Goal: Information Seeking & Learning: Learn about a topic

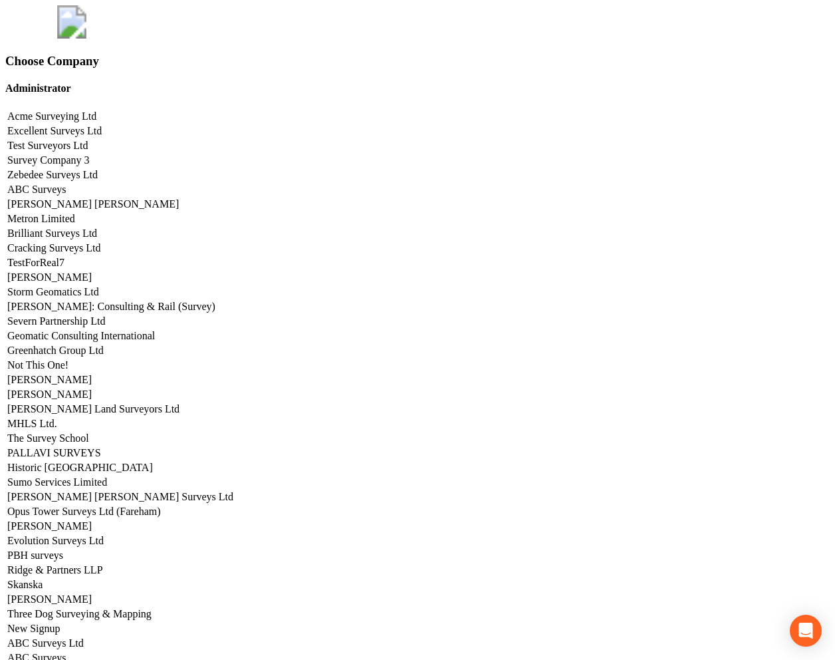
scroll to position [5665, 0]
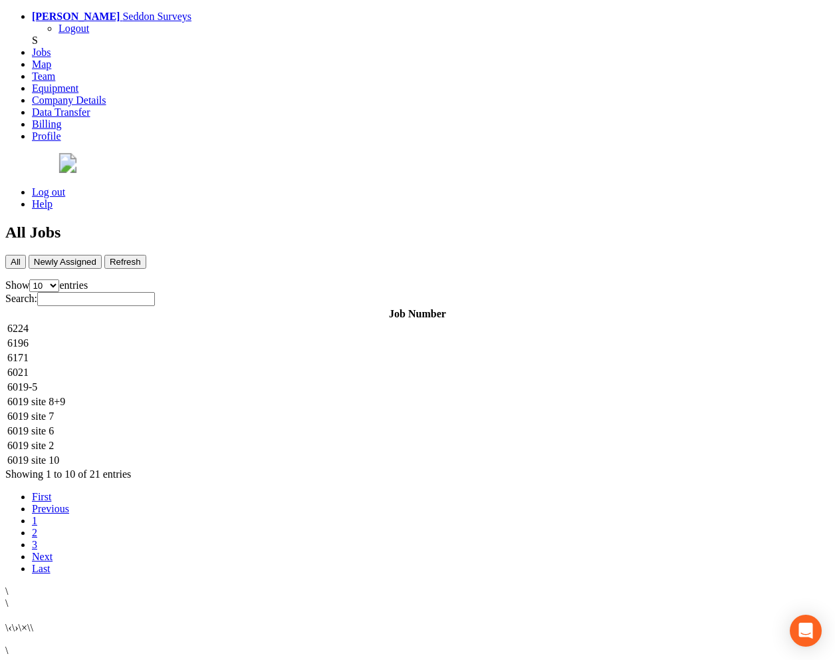
click at [390, 322] on td "6224" at bounding box center [418, 328] width 822 height 13
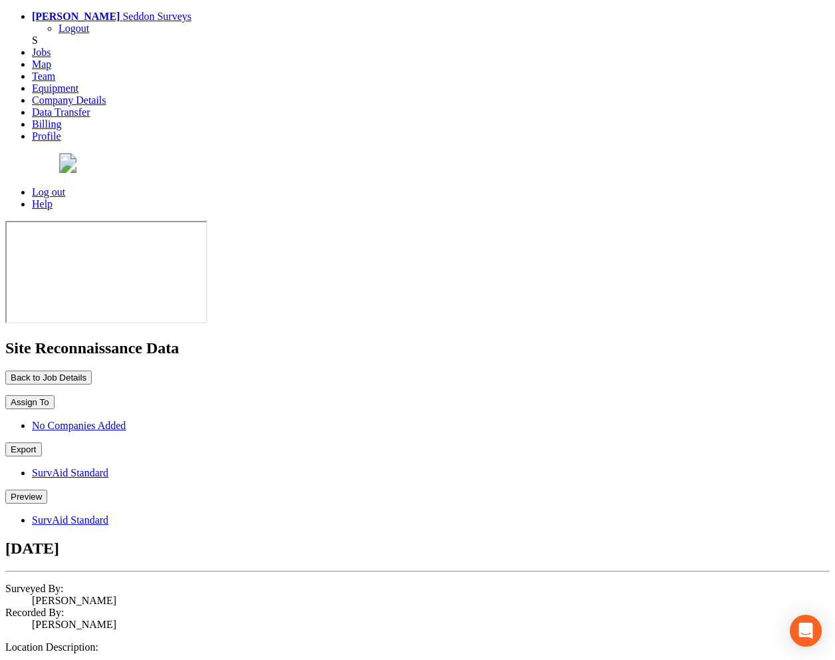
click at [47, 489] on button "Preview" at bounding box center [26, 496] width 42 height 14
click at [108, 514] on link "SurvAid Standard" at bounding box center [70, 519] width 76 height 11
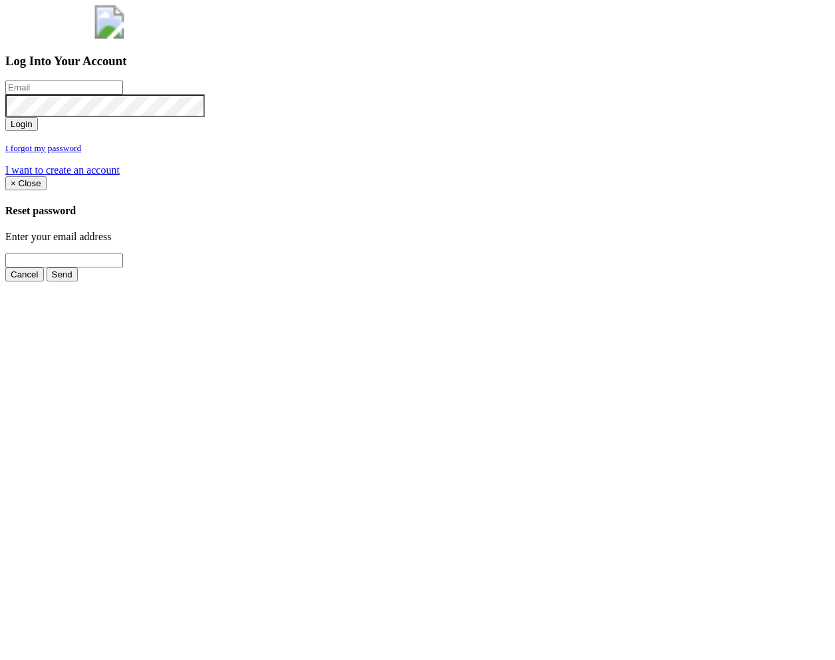
click at [123, 94] on input "email" at bounding box center [64, 87] width 118 height 14
type input "jimmy@pewtress.com"
click at [5, 117] on button "Login" at bounding box center [21, 124] width 33 height 14
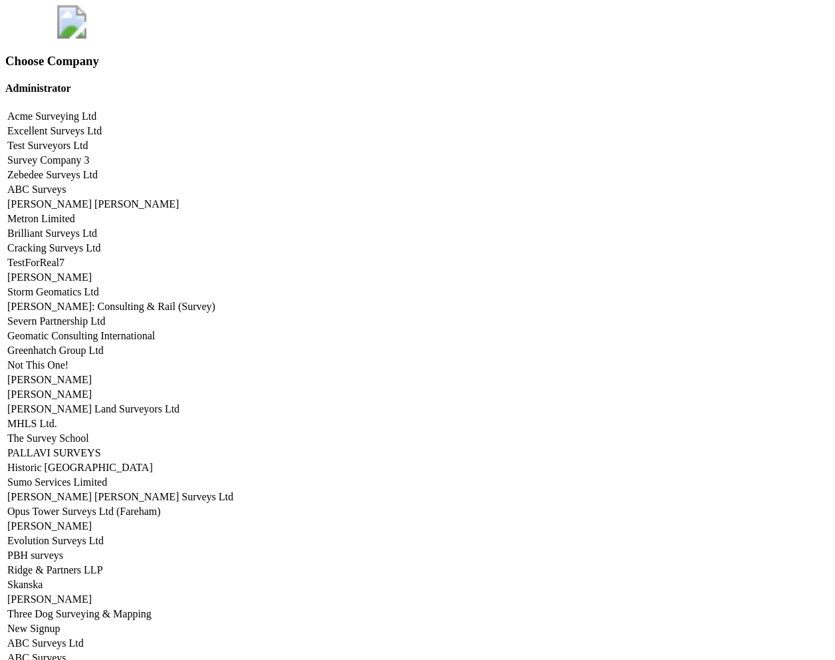
scroll to position [5665, 0]
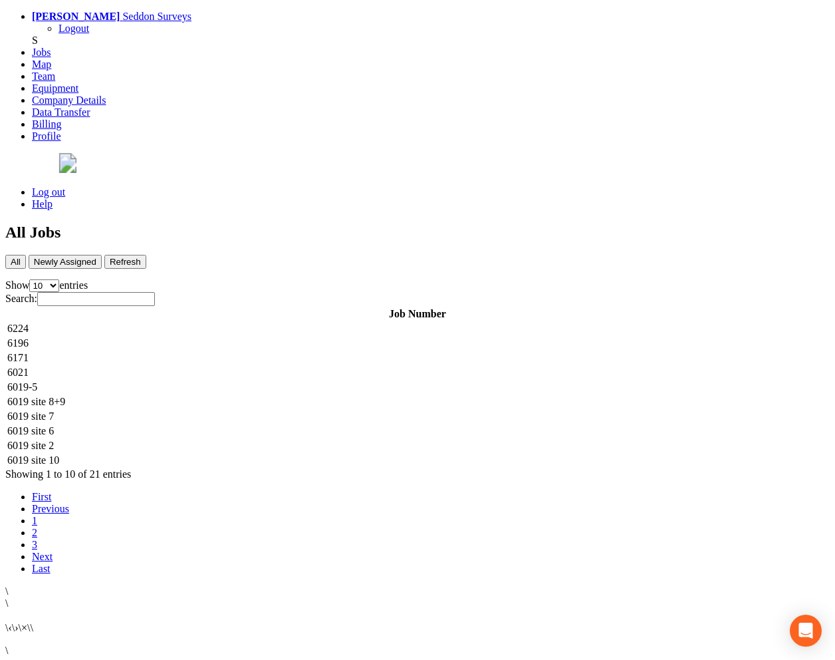
click at [283, 322] on td "6224" at bounding box center [418, 328] width 822 height 13
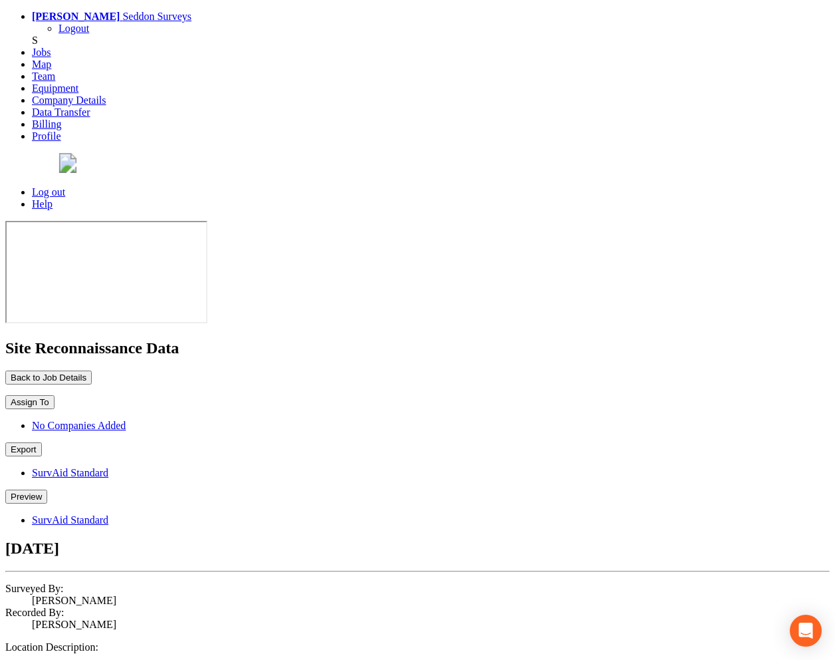
click at [47, 489] on button "Preview" at bounding box center [26, 496] width 42 height 14
click at [108, 514] on link "SurvAid Standard" at bounding box center [70, 519] width 76 height 11
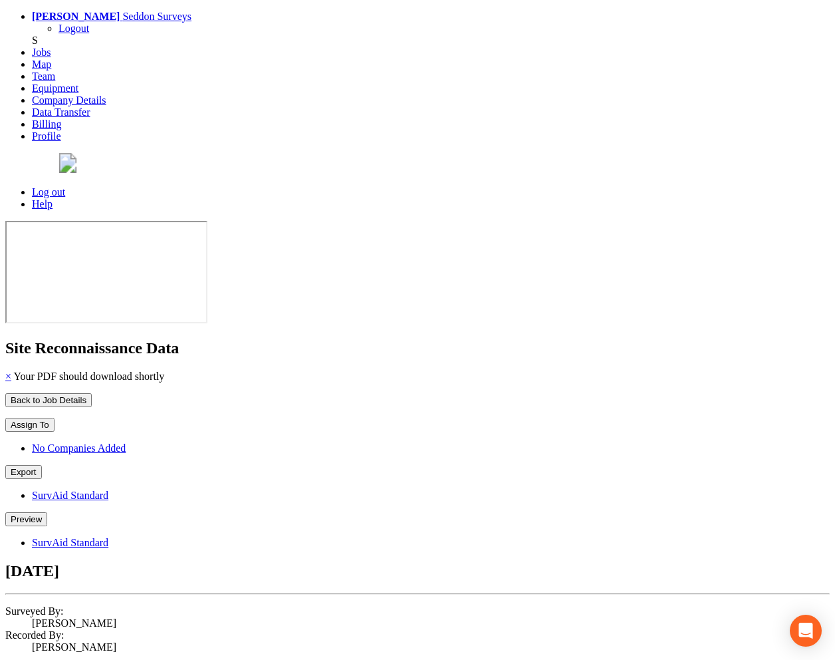
click at [47, 512] on button "Preview" at bounding box center [26, 519] width 42 height 14
click at [108, 537] on link "SurvAid Standard" at bounding box center [70, 542] width 76 height 11
click at [92, 393] on button "Back to Job Details" at bounding box center [48, 400] width 86 height 14
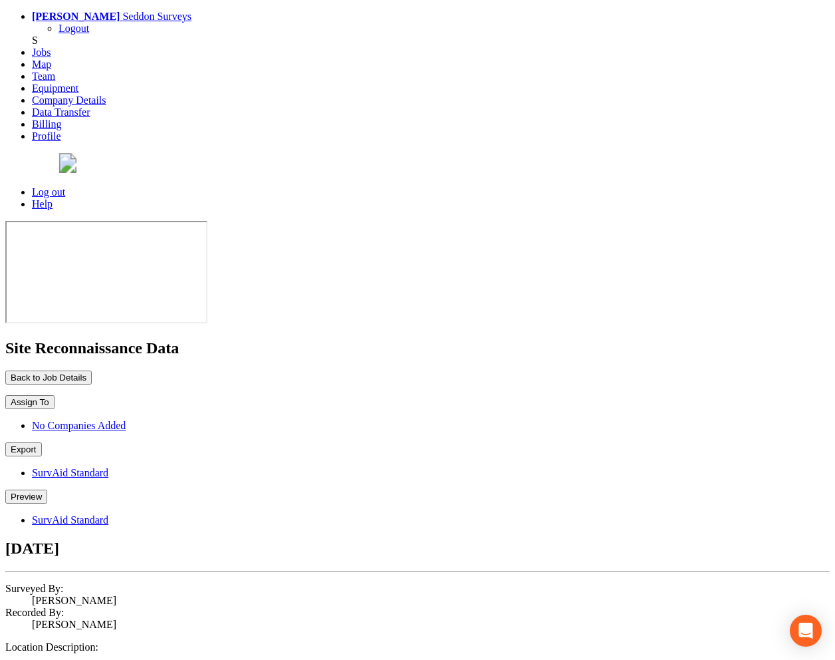
click at [47, 489] on button "Preview" at bounding box center [26, 496] width 42 height 14
click at [108, 514] on link "SurvAid Standard" at bounding box center [70, 519] width 76 height 11
click at [47, 489] on button "Preview" at bounding box center [26, 496] width 42 height 14
click at [482, 370] on p "Back to Job Details" at bounding box center [417, 377] width 824 height 14
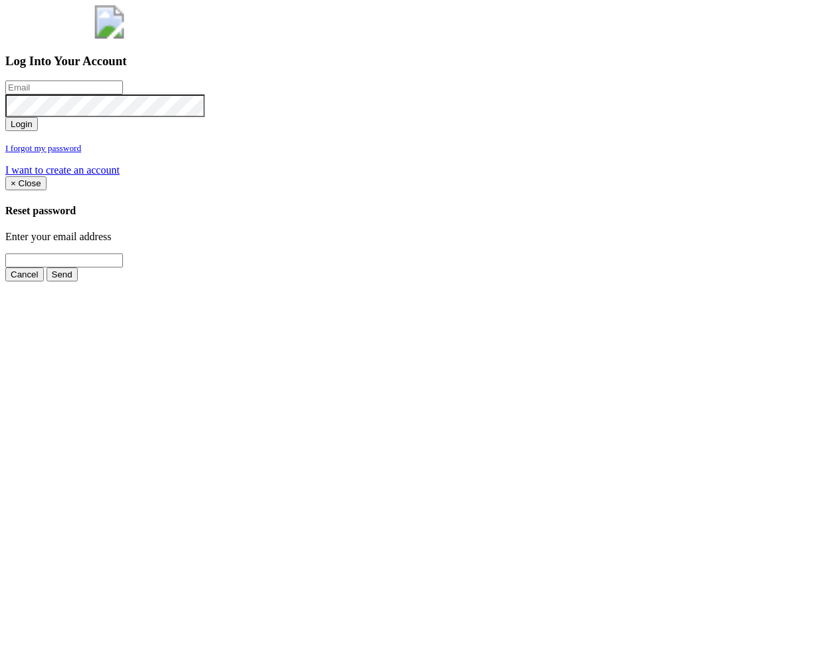
click at [123, 94] on input "email" at bounding box center [64, 87] width 118 height 14
type input "jimmy@pewtress.com"
click at [38, 131] on button "Login" at bounding box center [21, 124] width 33 height 14
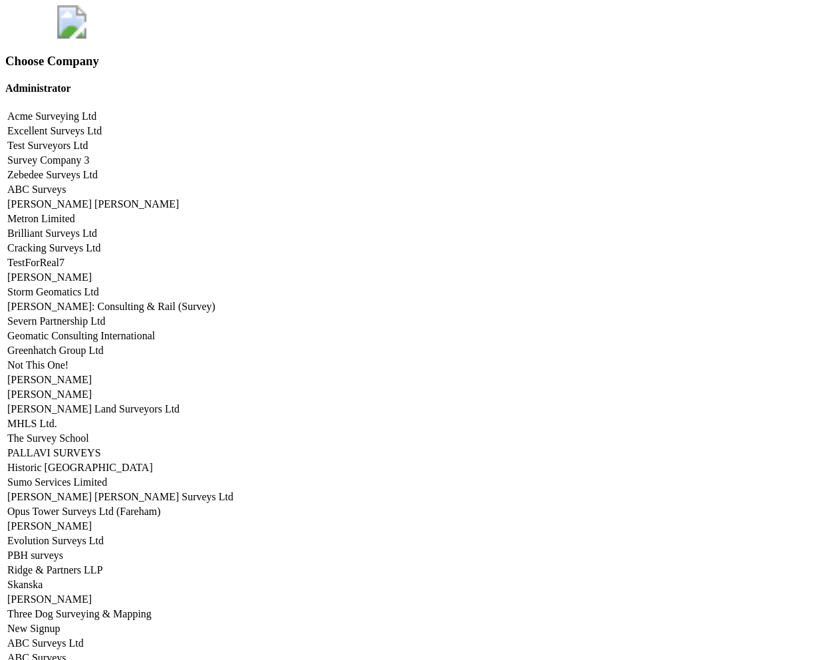
scroll to position [5665, 0]
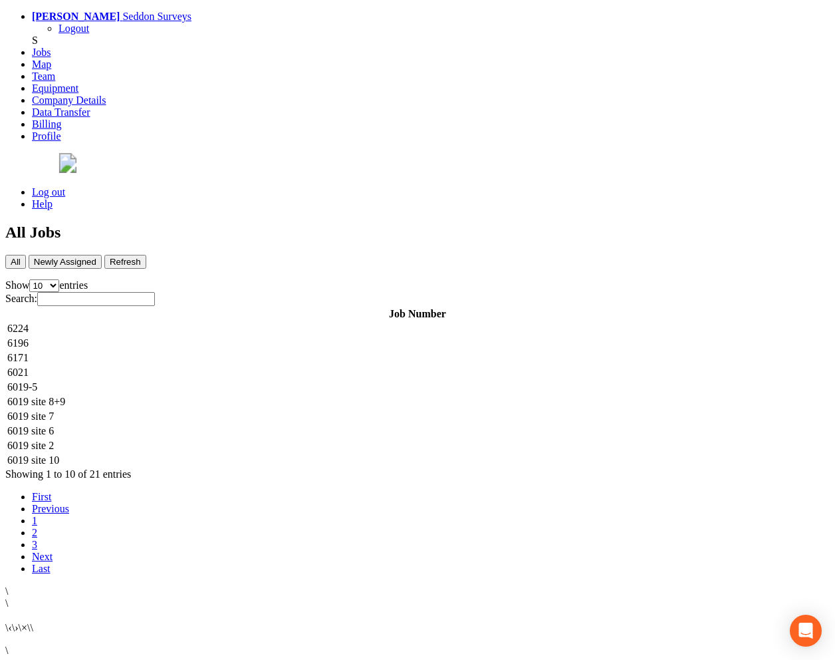
click at [343, 336] on td "6196" at bounding box center [418, 342] width 822 height 13
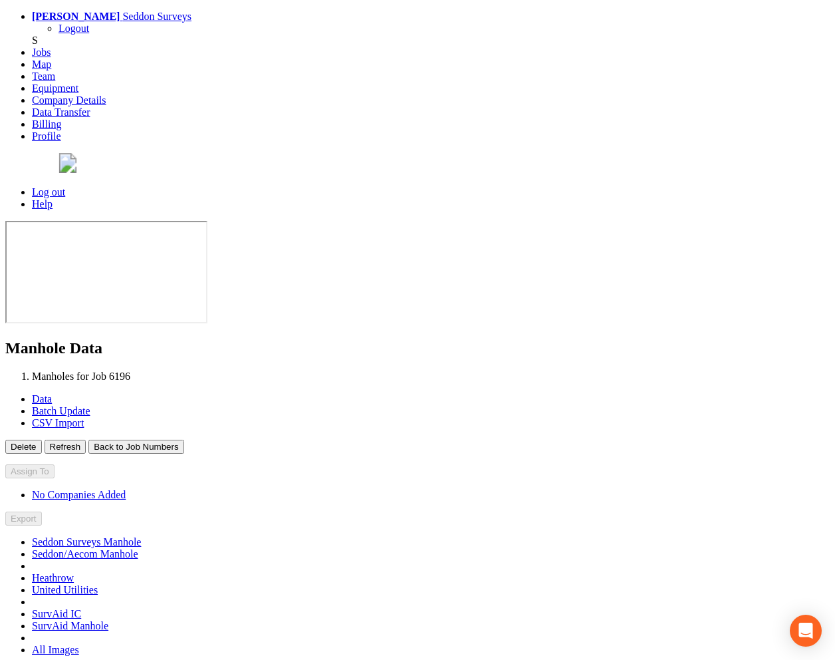
type input "07/04/2025"
type input "15/04/2025"
click at [184, 439] on button "Back to Job Numbers" at bounding box center [135, 446] width 95 height 14
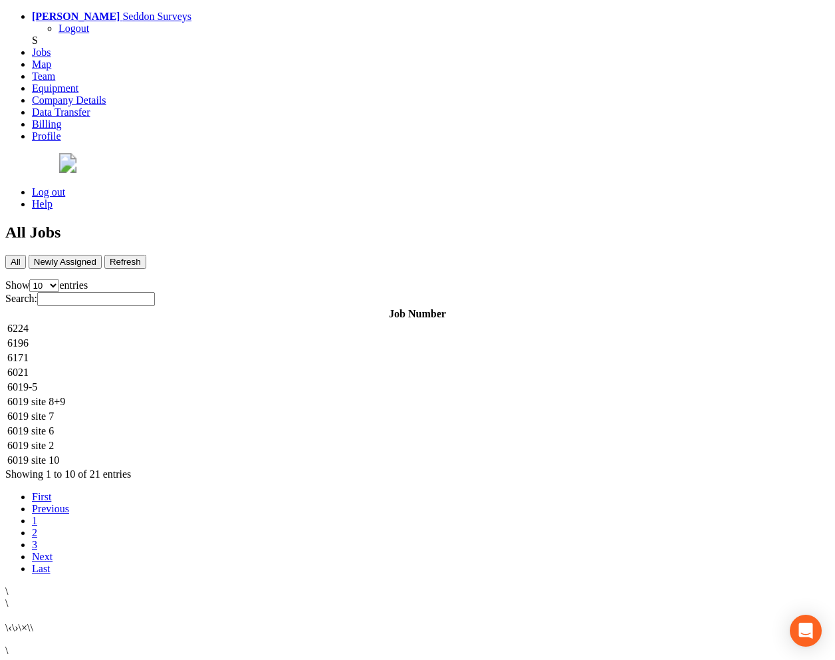
click at [280, 322] on td "6224" at bounding box center [418, 328] width 822 height 13
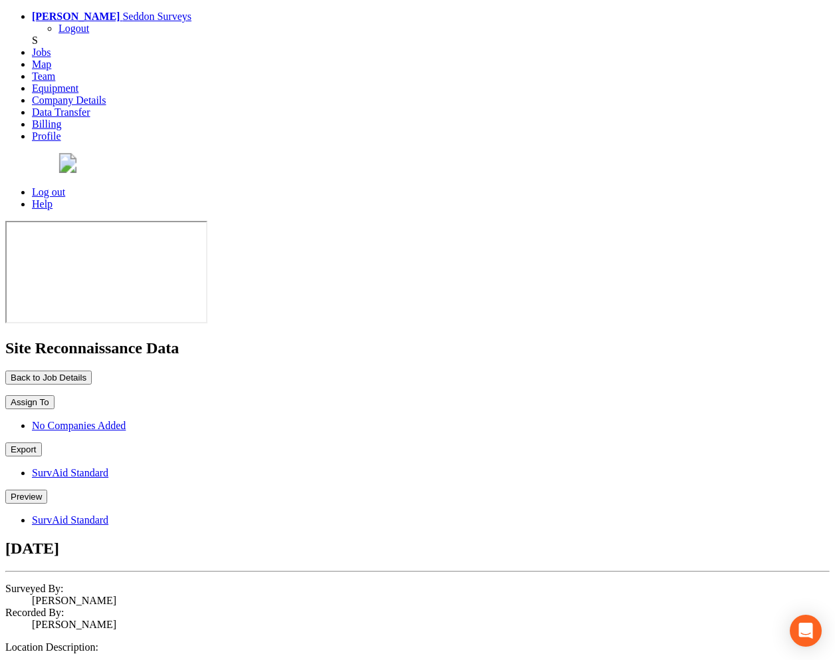
click at [47, 489] on button "Preview" at bounding box center [26, 496] width 42 height 14
click at [108, 514] on link "SurvAid Standard" at bounding box center [70, 519] width 76 height 11
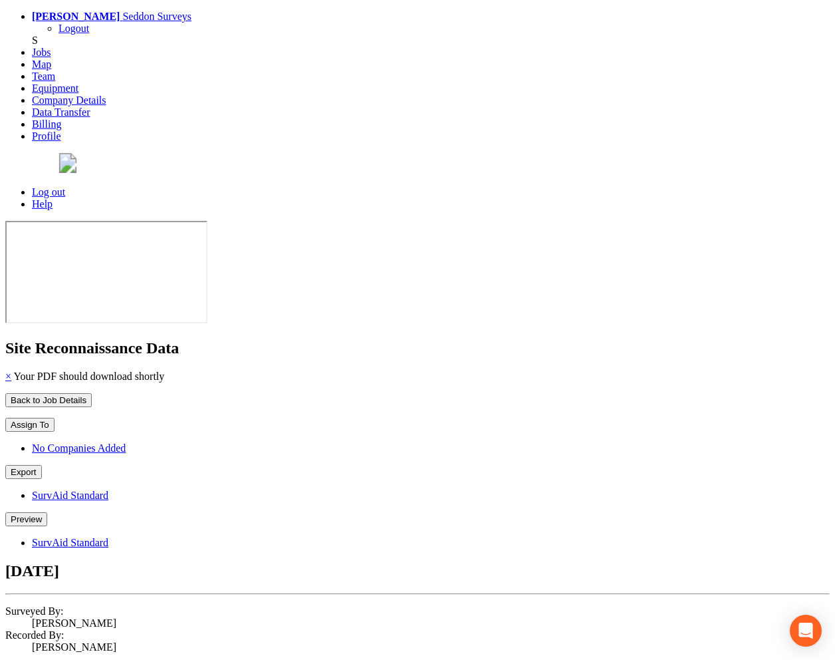
click at [92, 393] on button "Back to Job Details" at bounding box center [48, 400] width 86 height 14
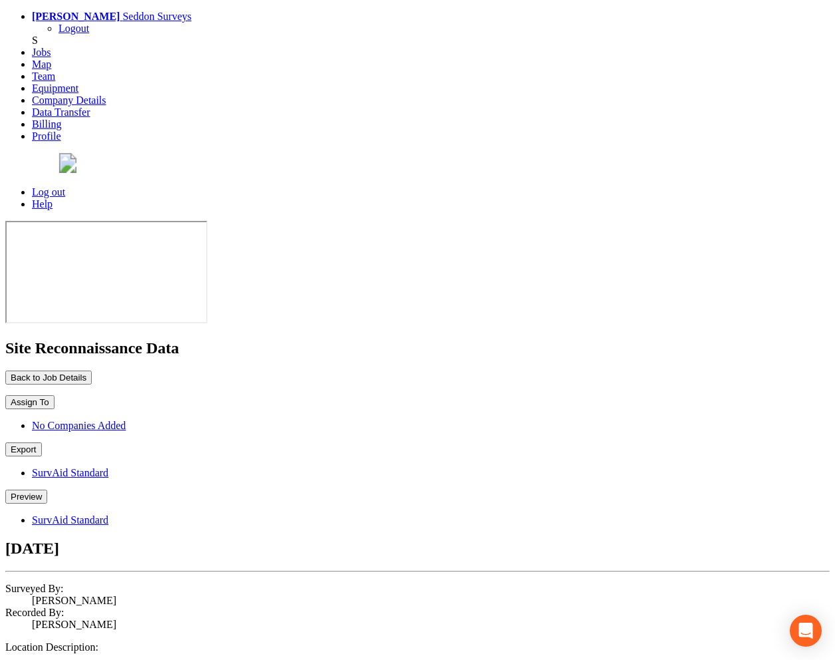
click at [47, 489] on button "Preview" at bounding box center [26, 496] width 42 height 14
click at [108, 514] on link "SurvAid Standard" at bounding box center [70, 519] width 76 height 11
click at [47, 489] on button "Preview" at bounding box center [26, 496] width 42 height 14
click at [108, 514] on link "SurvAid Standard" at bounding box center [70, 519] width 76 height 11
click at [47, 489] on button "Preview" at bounding box center [26, 496] width 42 height 14
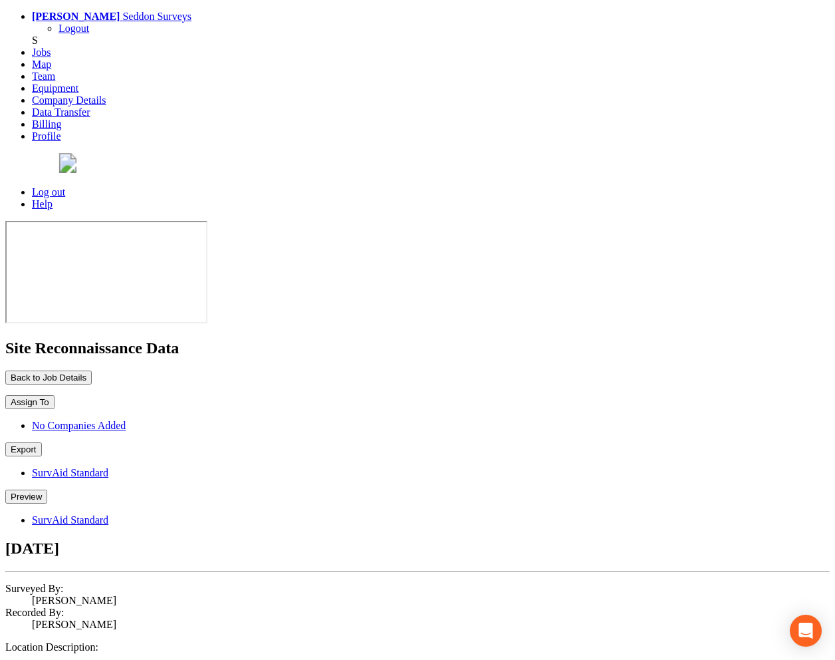
click at [108, 514] on link "SurvAid Standard" at bounding box center [70, 519] width 76 height 11
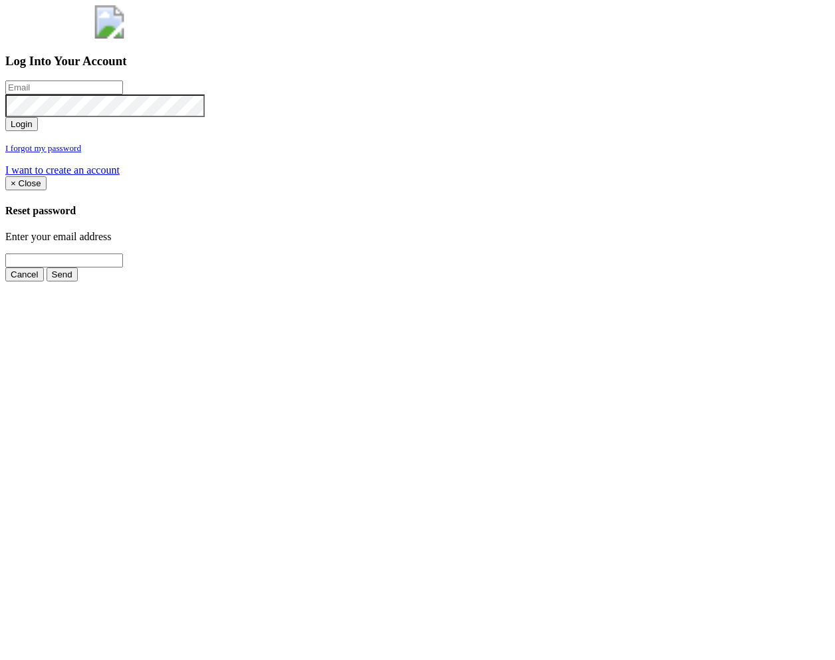
click at [123, 94] on input "email" at bounding box center [64, 87] width 118 height 14
type input "jimmy@pewtress.com"
click at [38, 131] on button "Login" at bounding box center [21, 124] width 33 height 14
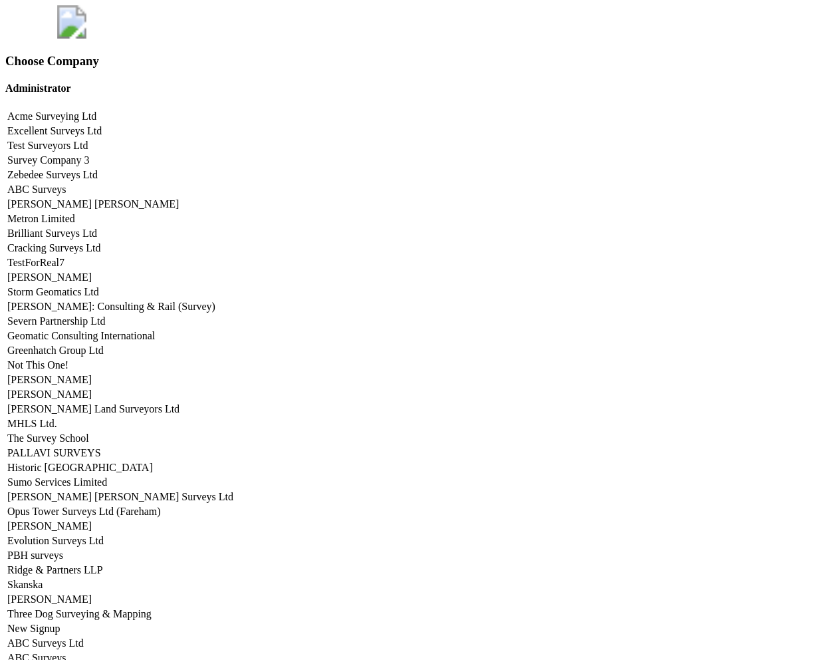
scroll to position [5665, 0]
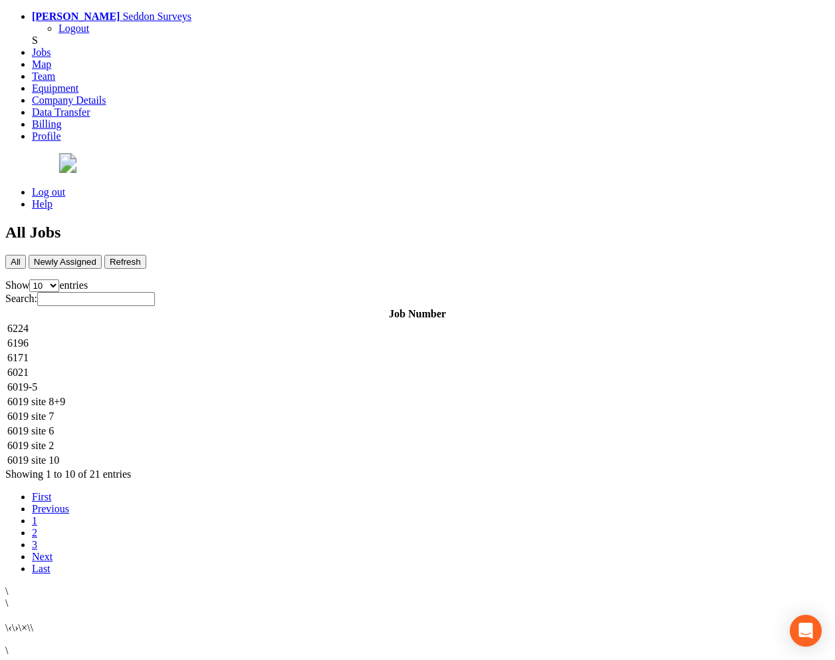
click at [297, 322] on td "6224" at bounding box center [418, 328] width 822 height 13
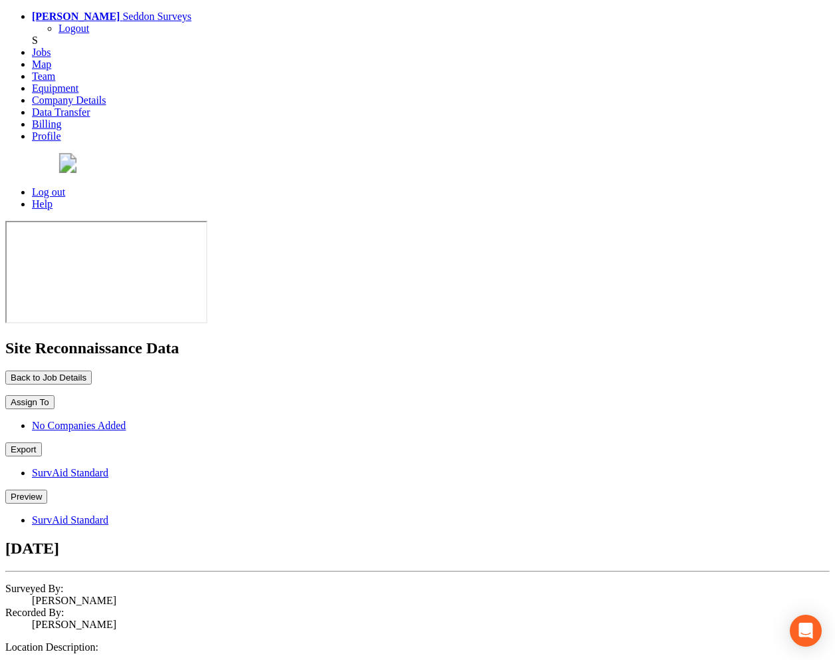
click at [42, 442] on button "Export" at bounding box center [23, 449] width 37 height 14
click at [47, 489] on button "Preview" at bounding box center [26, 496] width 42 height 14
click at [108, 514] on link "SurvAid Standard" at bounding box center [70, 519] width 76 height 11
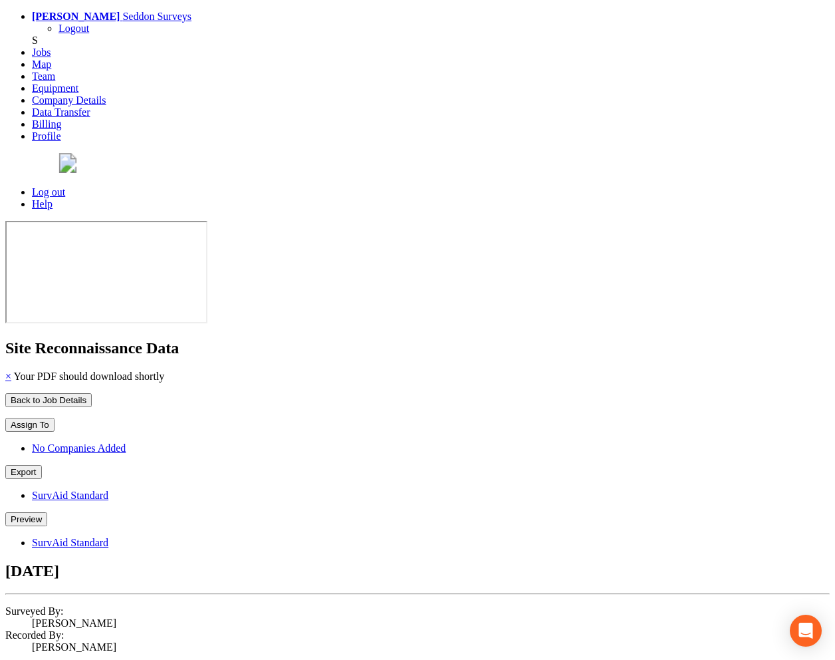
click at [47, 512] on button "Preview" at bounding box center [26, 519] width 42 height 14
click at [108, 537] on link "SurvAid Standard" at bounding box center [70, 542] width 76 height 11
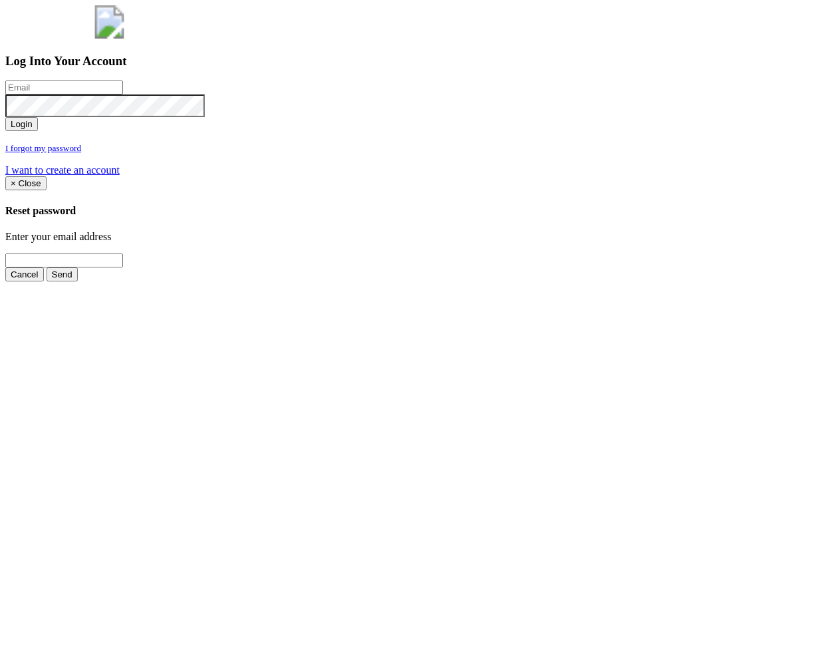
click at [123, 94] on input "email" at bounding box center [64, 87] width 118 height 14
type input "[PERSON_NAME][EMAIL_ADDRESS][PERSON_NAME][DOMAIN_NAME]"
click at [38, 131] on button "Login" at bounding box center [21, 124] width 33 height 14
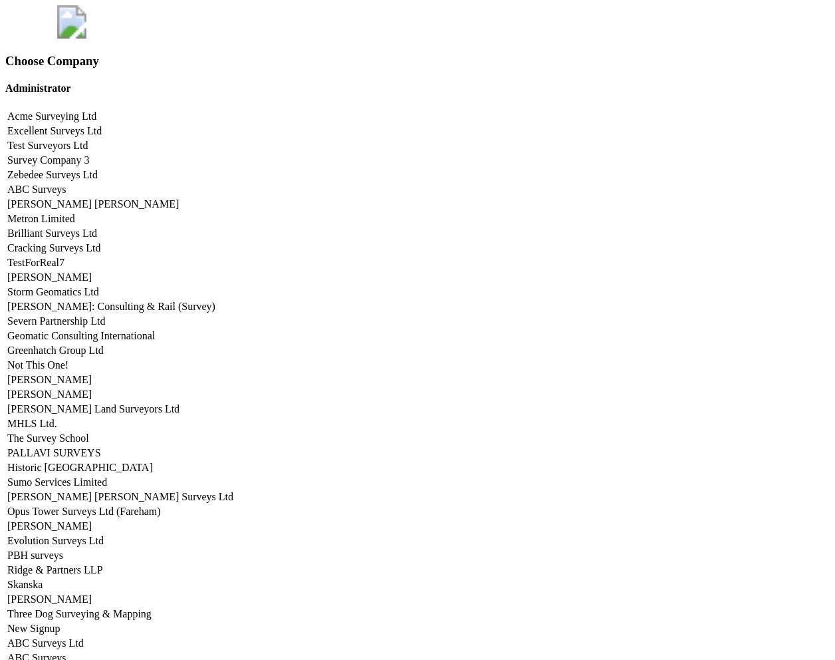
scroll to position [5665, 0]
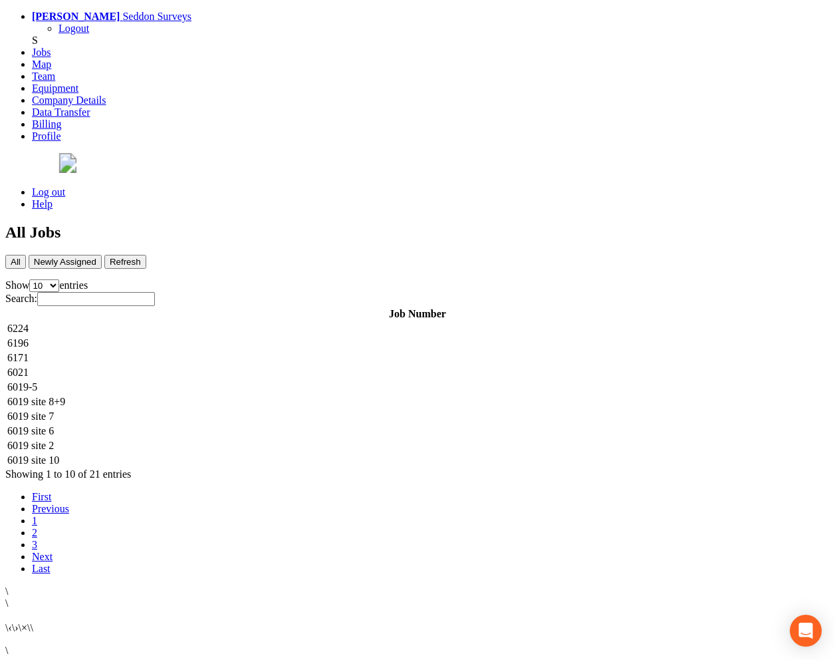
click at [328, 322] on td "6224" at bounding box center [418, 328] width 822 height 13
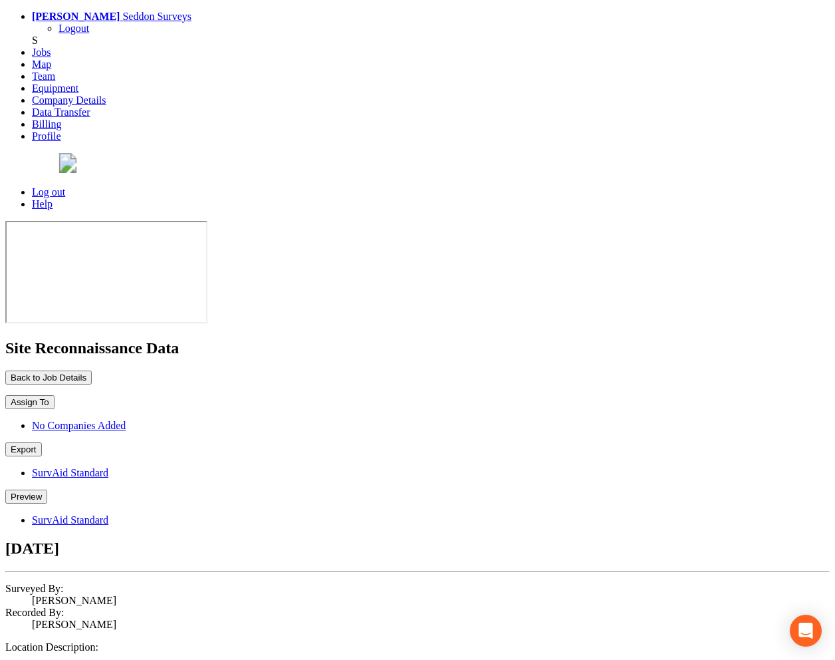
click at [47, 489] on button "Preview" at bounding box center [26, 496] width 42 height 14
click at [108, 514] on link "SurvAid Standard" at bounding box center [70, 519] width 76 height 11
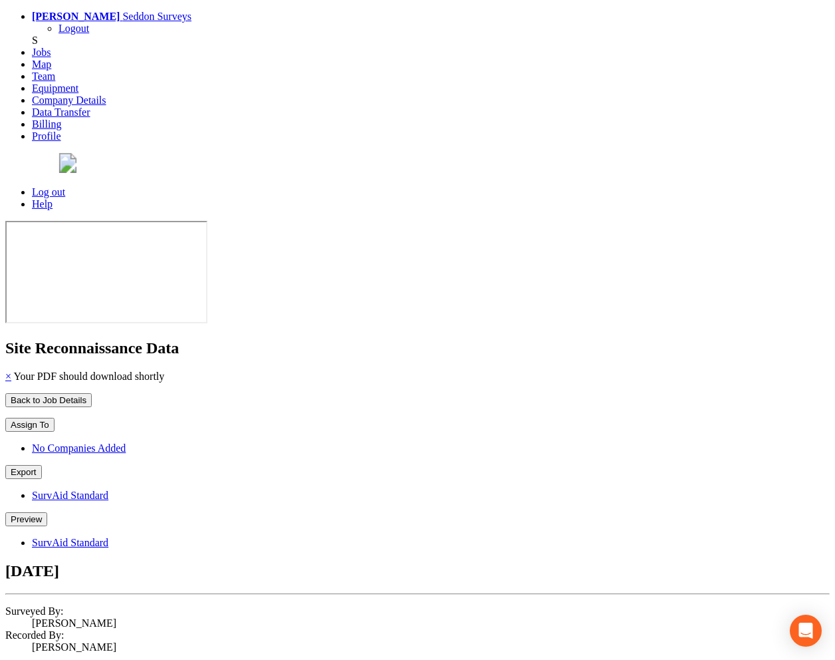
click at [92, 393] on button "Back to Job Details" at bounding box center [48, 400] width 86 height 14
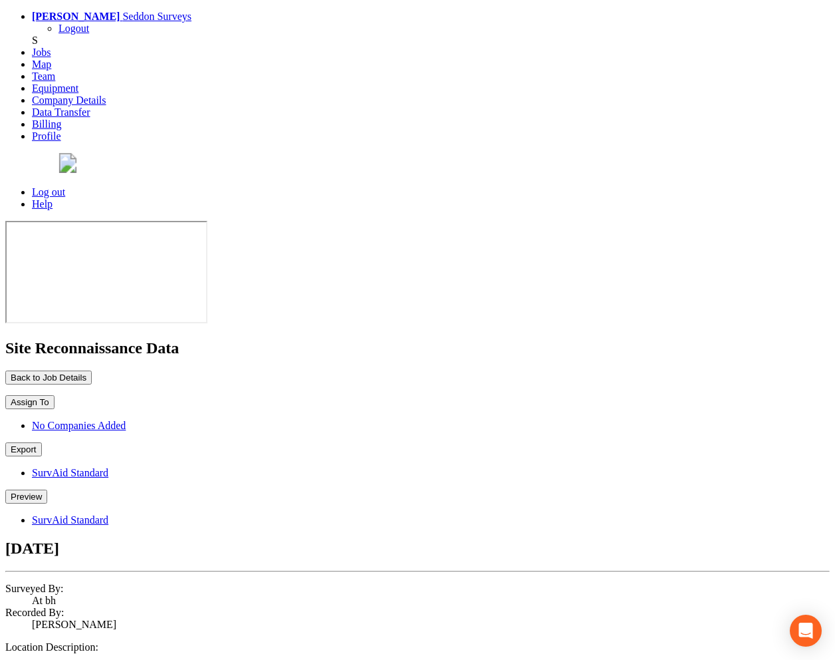
click at [47, 489] on button "Preview" at bounding box center [26, 496] width 42 height 14
click at [108, 514] on link "SurvAid Standard" at bounding box center [70, 519] width 76 height 11
click at [47, 489] on button "Preview" at bounding box center [26, 496] width 42 height 14
click at [108, 514] on link "SurvAid Standard" at bounding box center [70, 519] width 76 height 11
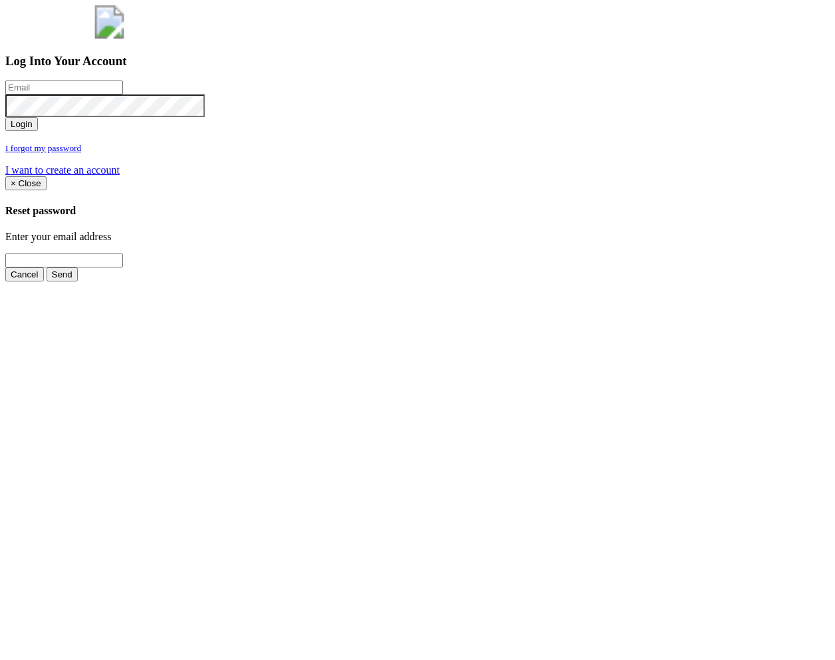
click at [123, 94] on input "email" at bounding box center [64, 87] width 118 height 14
type input "[PERSON_NAME][EMAIL_ADDRESS][PERSON_NAME][DOMAIN_NAME]"
click at [38, 131] on button "Login" at bounding box center [21, 124] width 33 height 14
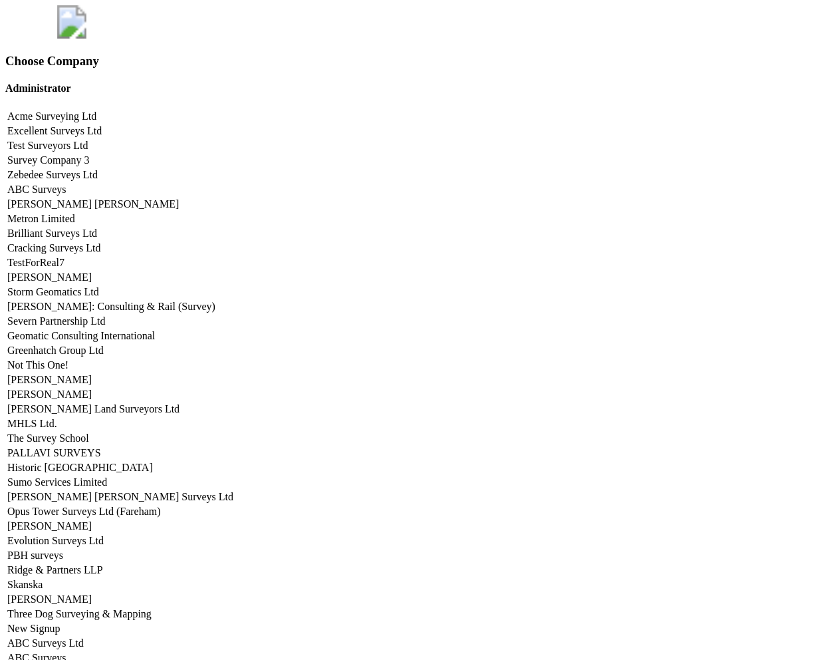
scroll to position [5665, 0]
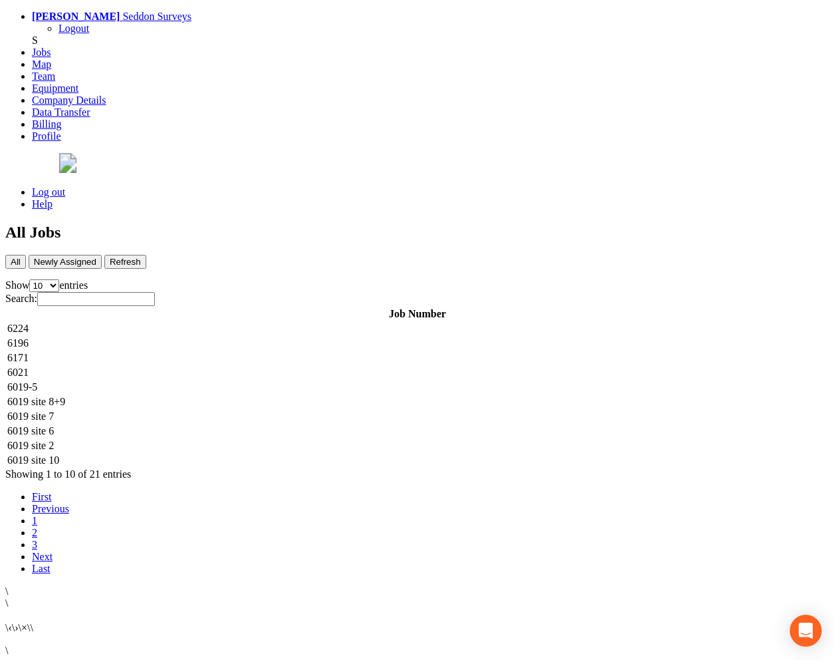
click at [240, 322] on td "6224" at bounding box center [418, 328] width 822 height 13
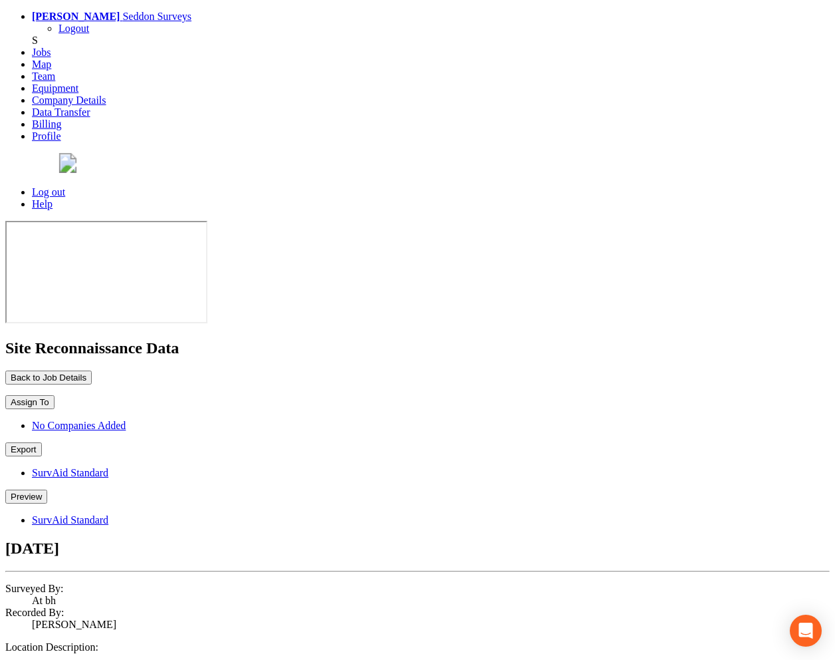
click at [47, 489] on button "Preview" at bounding box center [26, 496] width 42 height 14
click at [108, 514] on link "SurvAid Standard" at bounding box center [70, 519] width 76 height 11
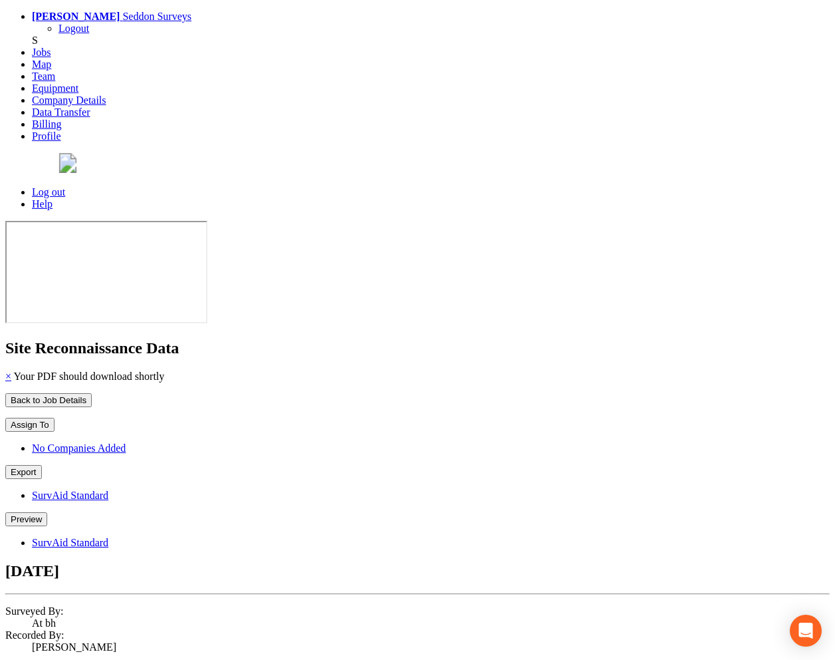
click at [507, 605] on div "Surveyed By: At bh Recorded By: Anthony Thompson Location Description: Notes:" at bounding box center [417, 651] width 824 height 93
click at [505, 393] on div "Back to Job Details Assign To No Companies Added Export SurvAid Standard Previe…" at bounding box center [417, 493] width 824 height 201
click at [47, 512] on button "Preview" at bounding box center [26, 519] width 42 height 14
click at [108, 537] on link "SurvAid Standard" at bounding box center [70, 542] width 76 height 11
click at [92, 393] on button "Back to Job Details" at bounding box center [48, 400] width 86 height 14
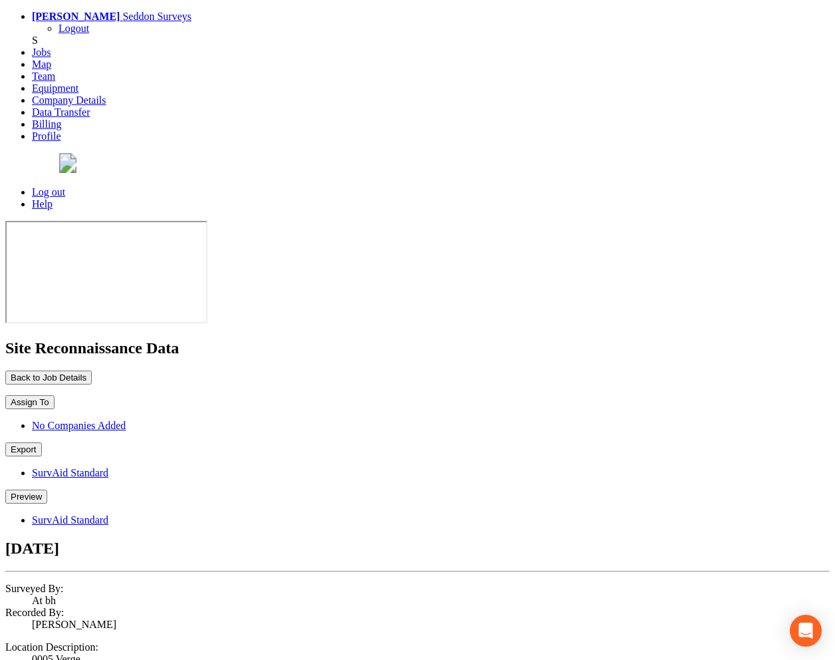
click at [47, 489] on button "Preview" at bounding box center [26, 496] width 42 height 14
click at [108, 514] on link "SurvAid Standard" at bounding box center [70, 519] width 76 height 11
click at [47, 489] on button "Preview" at bounding box center [26, 496] width 42 height 14
click at [108, 514] on link "SurvAid Standard" at bounding box center [70, 519] width 76 height 11
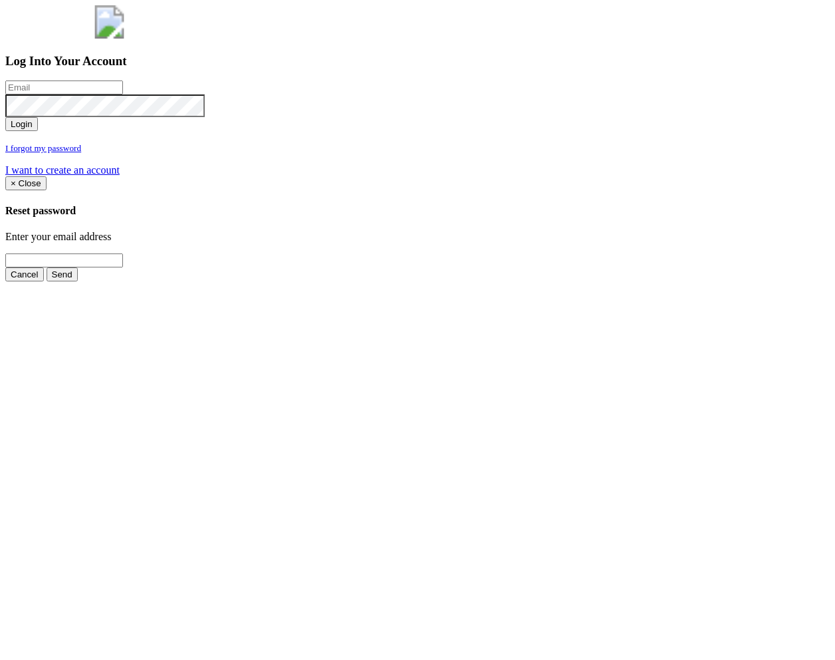
click at [123, 94] on input "email" at bounding box center [64, 87] width 118 height 14
type input "[PERSON_NAME][EMAIL_ADDRESS][PERSON_NAME][DOMAIN_NAME]"
click at [38, 131] on button "Login" at bounding box center [21, 124] width 33 height 14
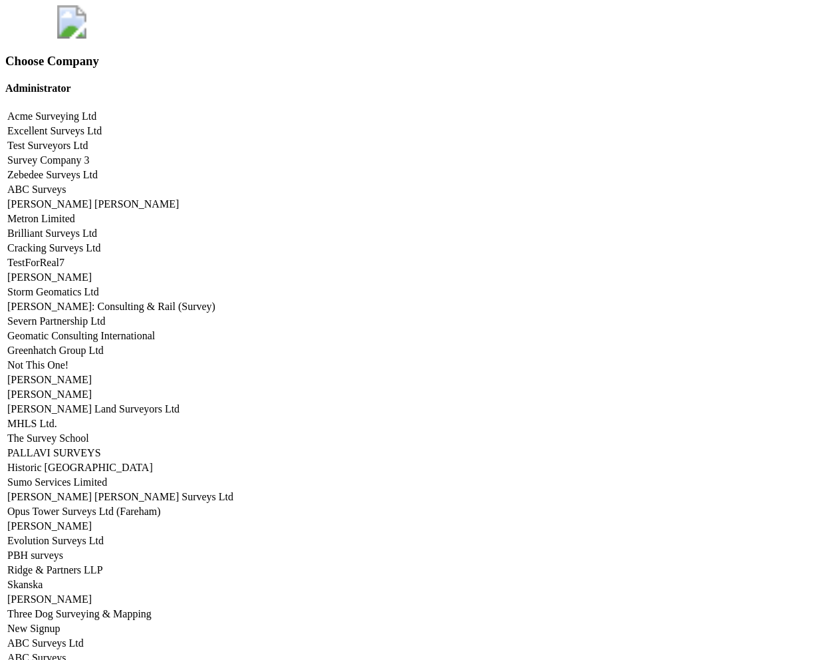
scroll to position [5665, 0]
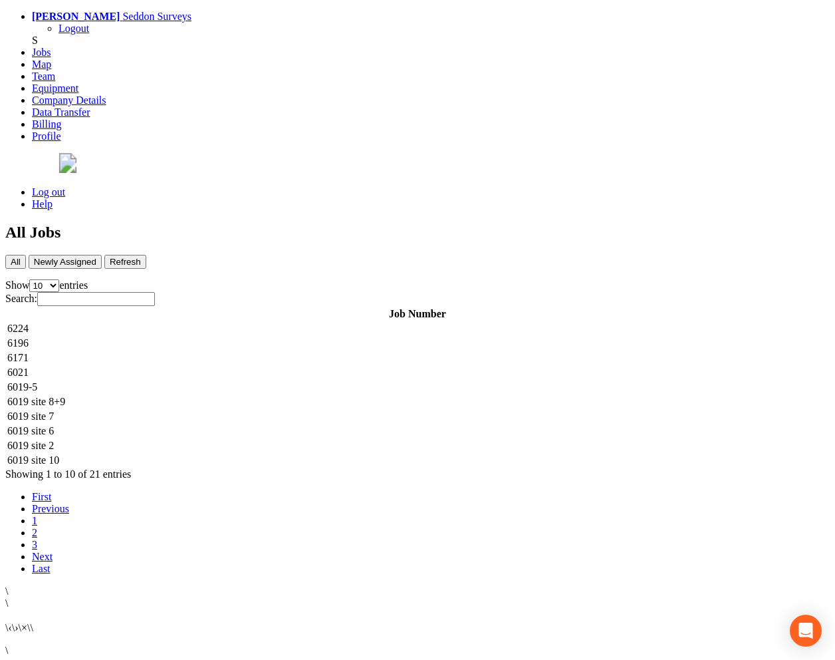
click at [233, 322] on td "6224" at bounding box center [418, 328] width 822 height 13
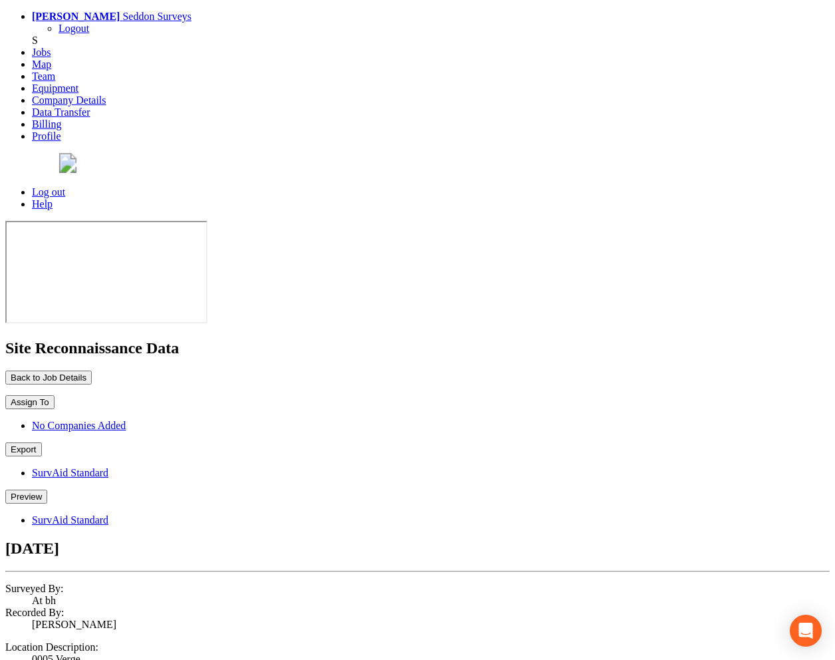
click at [47, 489] on button "Preview" at bounding box center [26, 496] width 42 height 14
click at [108, 514] on link "SurvAid Standard" at bounding box center [70, 519] width 76 height 11
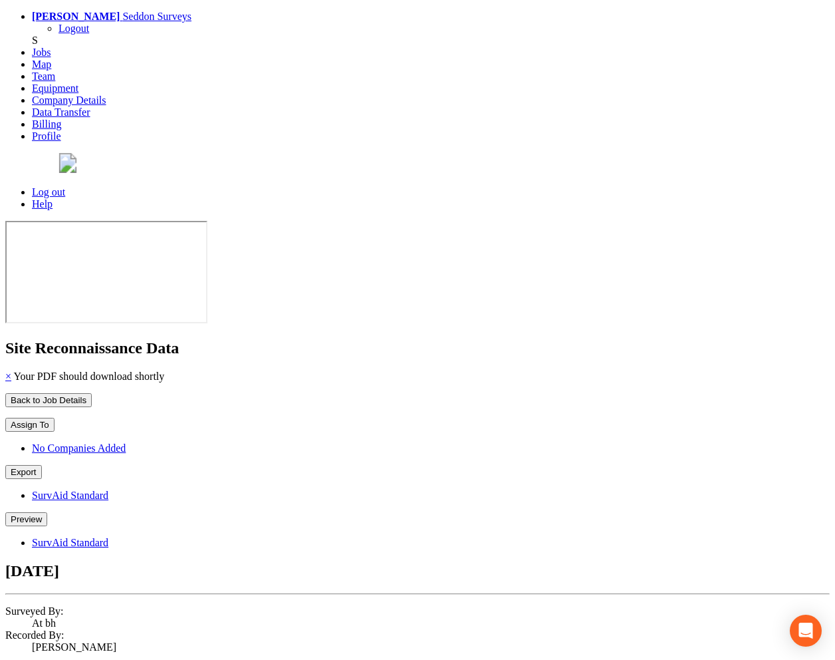
click at [47, 512] on button "Preview" at bounding box center [26, 519] width 42 height 14
click at [108, 537] on link "SurvAid Standard" at bounding box center [70, 542] width 76 height 11
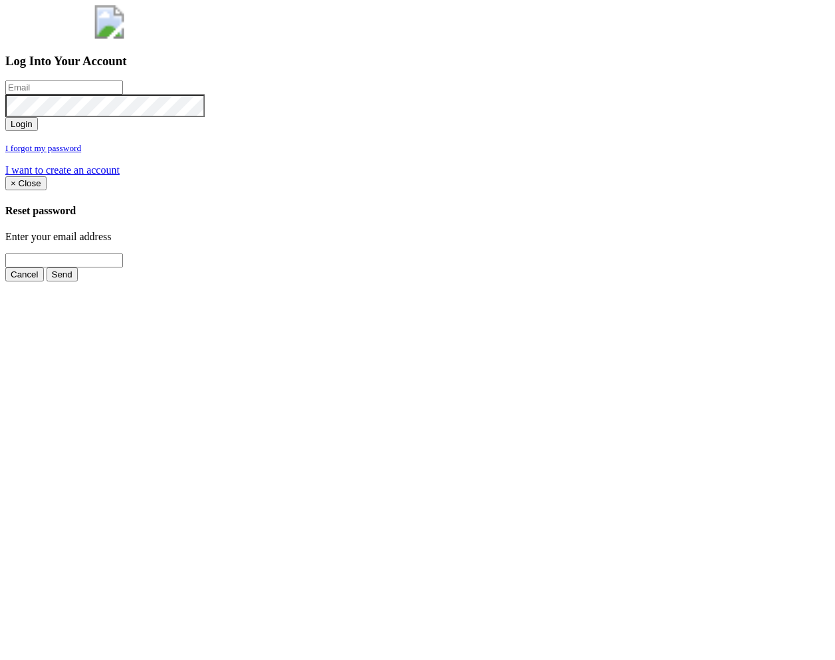
click at [123, 94] on input "email" at bounding box center [64, 87] width 118 height 14
type input "[PERSON_NAME][EMAIL_ADDRESS][PERSON_NAME][DOMAIN_NAME]"
click at [38, 131] on button "Login" at bounding box center [21, 124] width 33 height 14
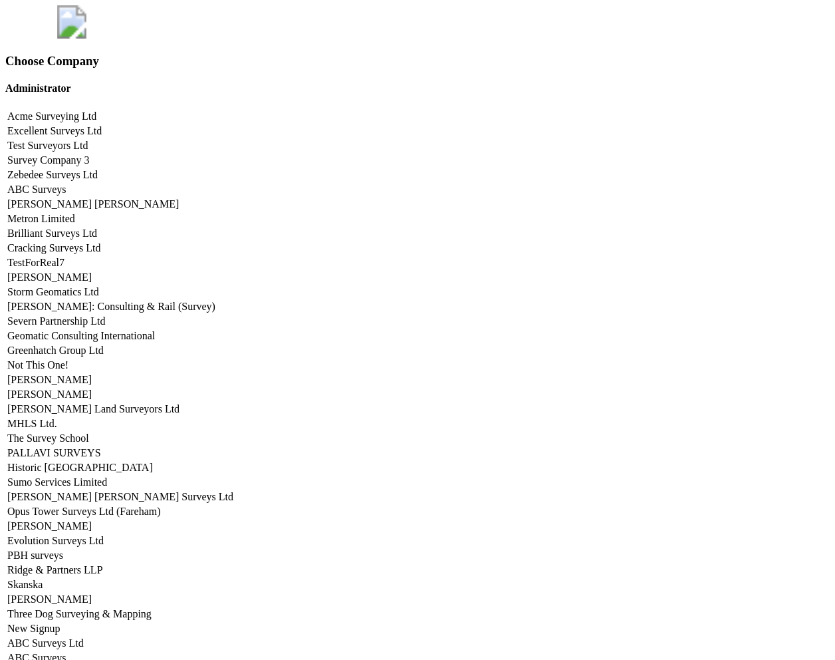
scroll to position [5665, 0]
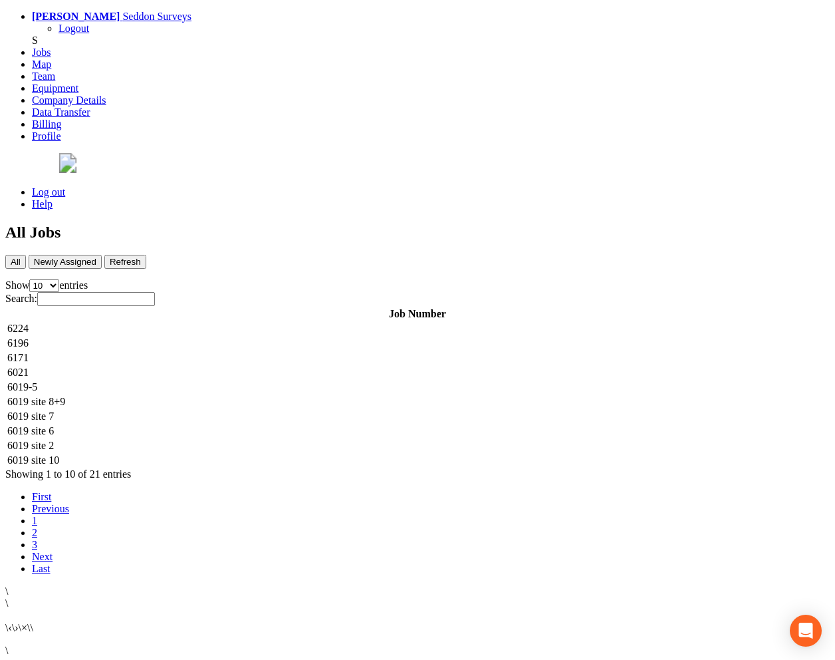
click at [308, 322] on td "6224" at bounding box center [418, 328] width 822 height 13
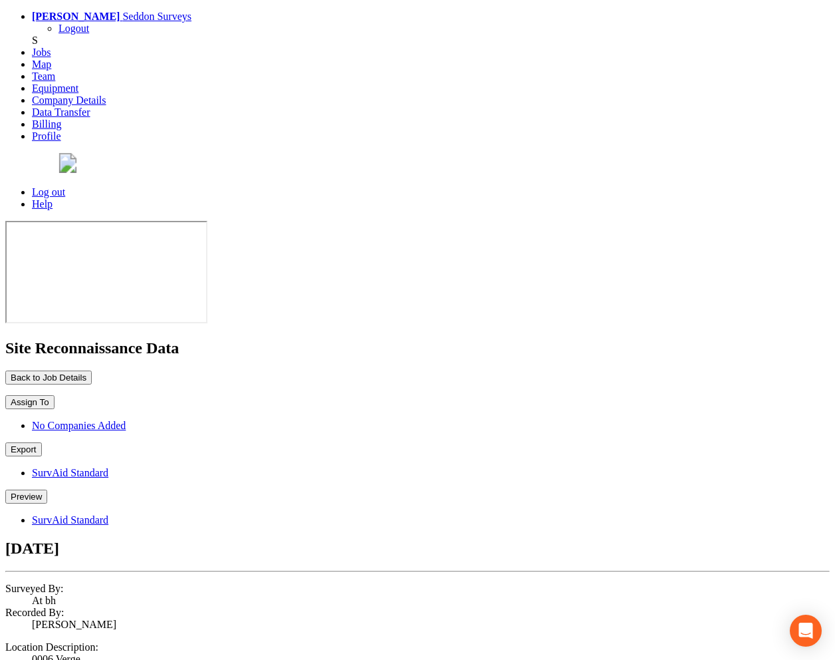
click at [47, 489] on button "Preview" at bounding box center [26, 496] width 42 height 14
click at [108, 514] on link "SurvAid Standard" at bounding box center [70, 519] width 76 height 11
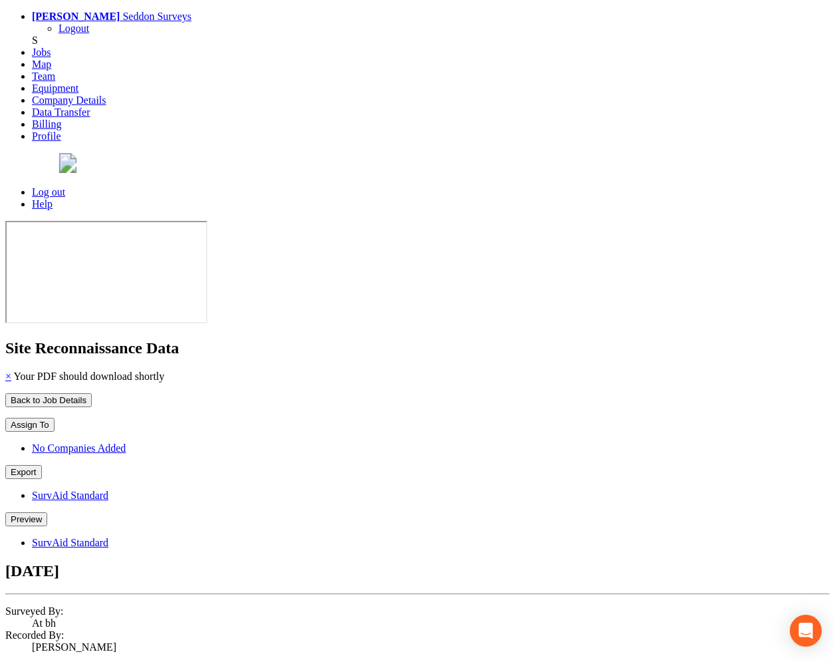
click at [47, 512] on button "Preview" at bounding box center [26, 519] width 42 height 14
click at [108, 537] on link "SurvAid Standard" at bounding box center [70, 542] width 76 height 11
click at [92, 393] on button "Back to Job Details" at bounding box center [48, 400] width 86 height 14
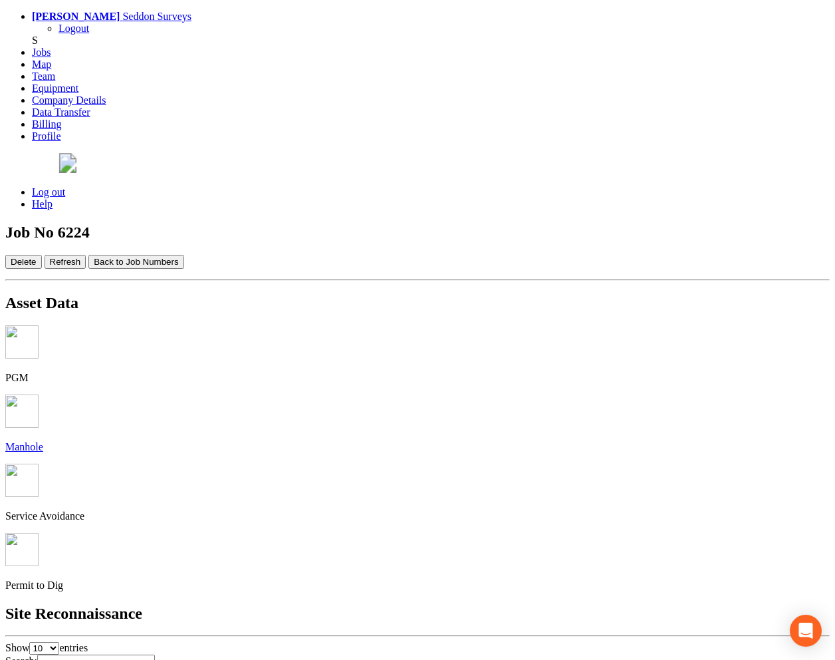
click at [184, 255] on button "Back to Job Numbers" at bounding box center [135, 262] width 95 height 14
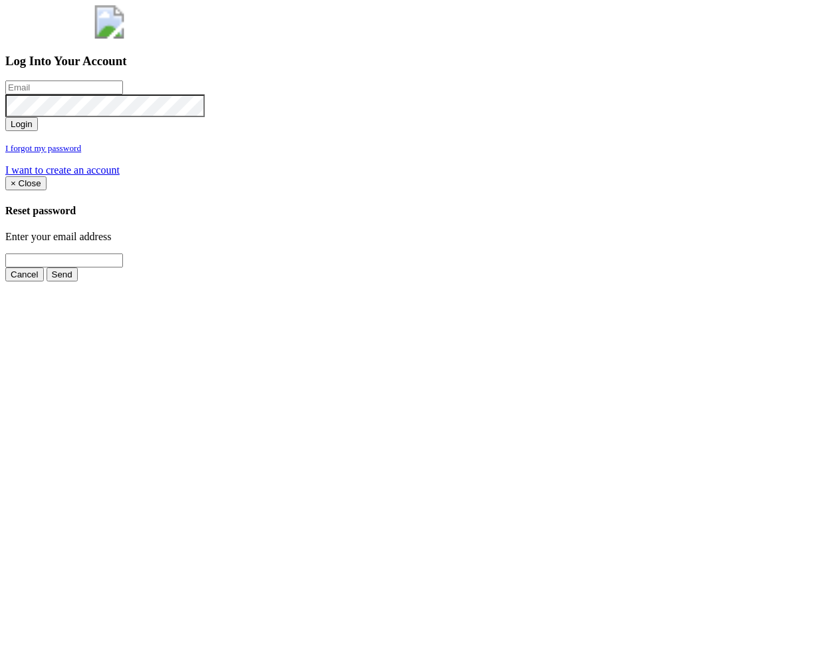
click at [123, 94] on input "email" at bounding box center [64, 87] width 118 height 14
type input "[PERSON_NAME][EMAIL_ADDRESS][PERSON_NAME][DOMAIN_NAME]"
click at [38, 131] on button "Login" at bounding box center [21, 124] width 33 height 14
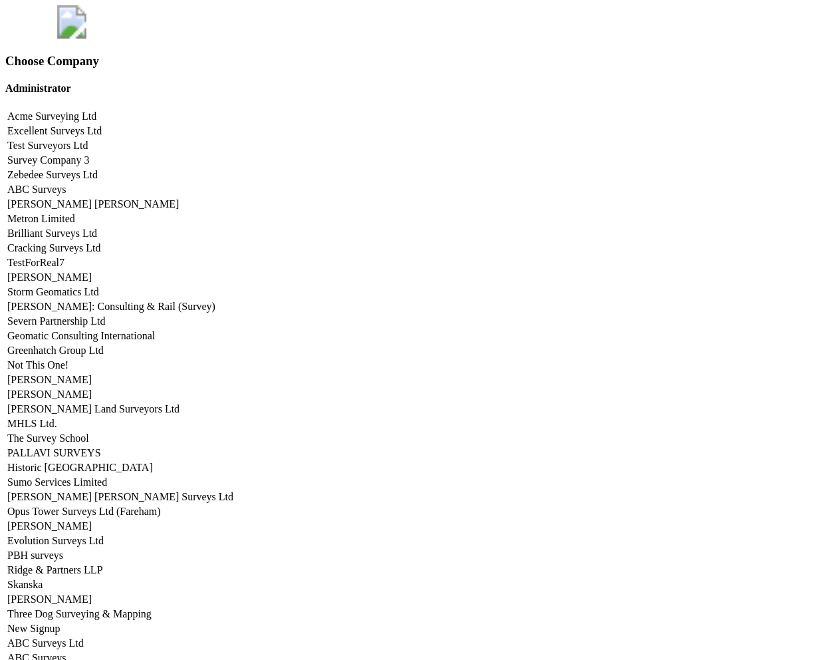
scroll to position [5665, 0]
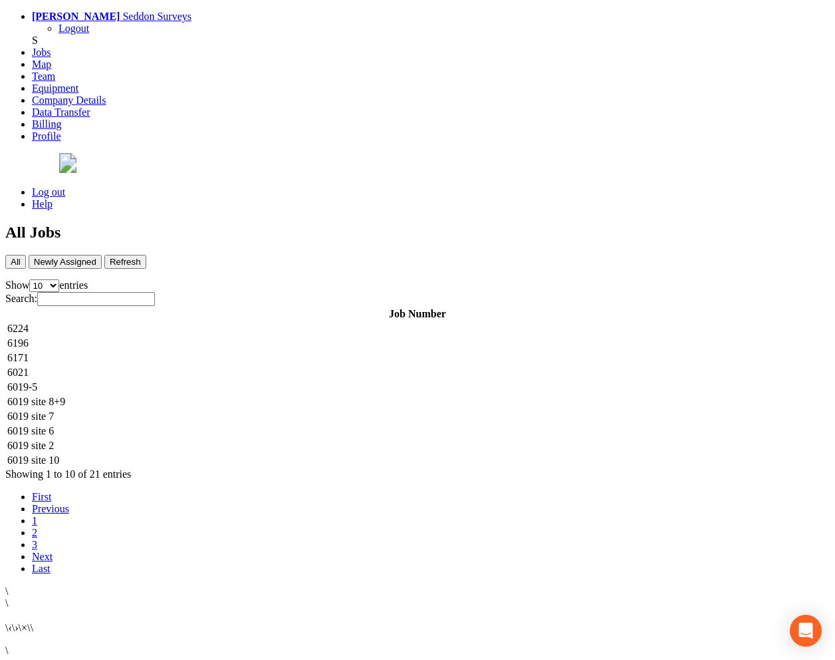
click at [313, 322] on td "6224" at bounding box center [418, 328] width 822 height 13
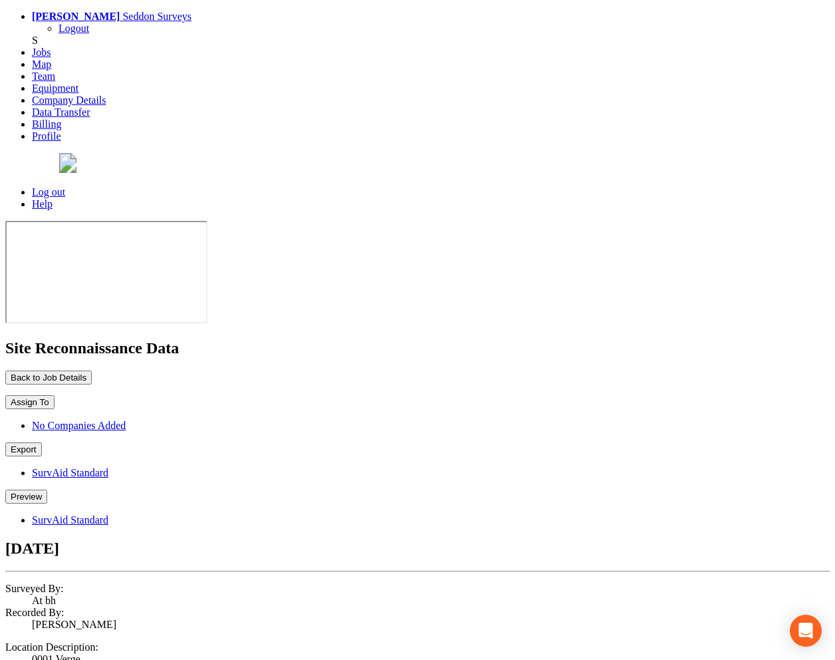
click at [47, 489] on button "Preview" at bounding box center [26, 496] width 42 height 14
click at [108, 514] on link "SurvAid Standard" at bounding box center [70, 519] width 76 height 11
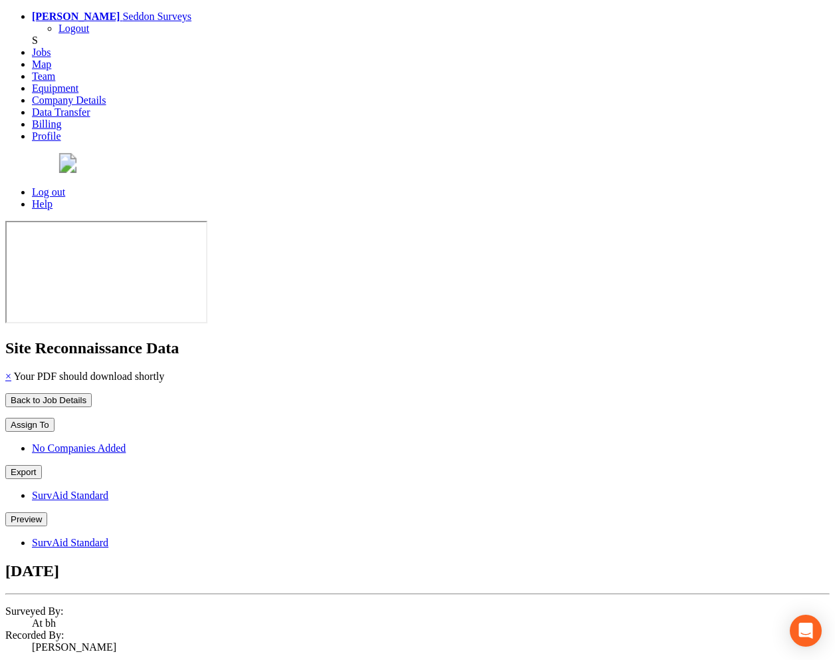
click at [92, 393] on button "Back to Job Details" at bounding box center [48, 400] width 86 height 14
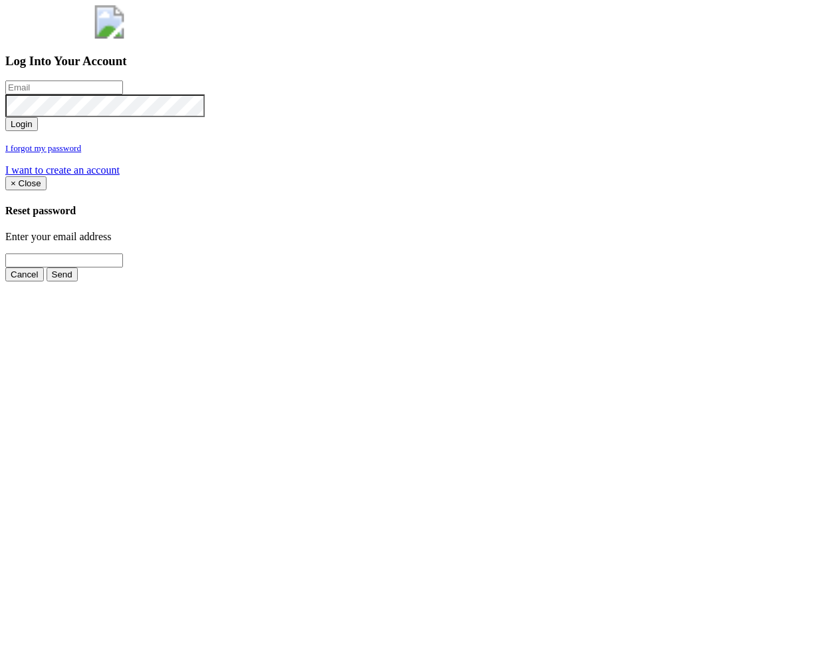
click at [123, 94] on input "email" at bounding box center [64, 87] width 118 height 14
type input "[PERSON_NAME][EMAIL_ADDRESS][PERSON_NAME][DOMAIN_NAME]"
click at [38, 131] on button "Login" at bounding box center [21, 124] width 33 height 14
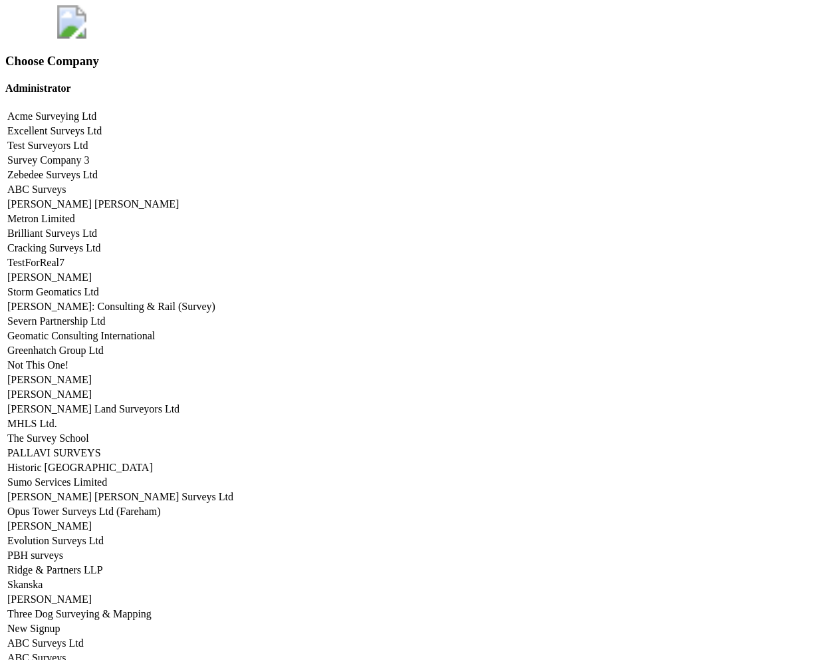
scroll to position [5665, 0]
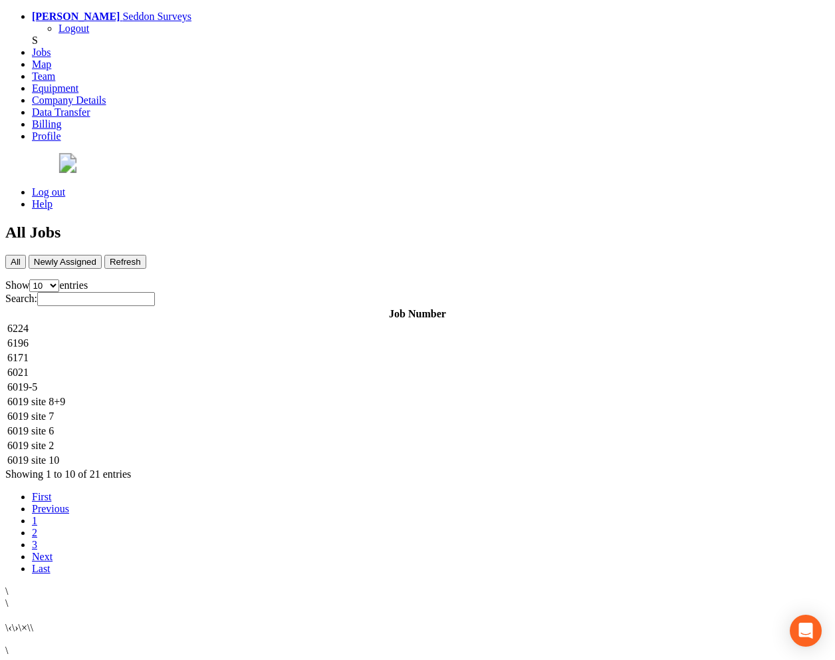
click at [312, 322] on td "6224" at bounding box center [418, 328] width 822 height 13
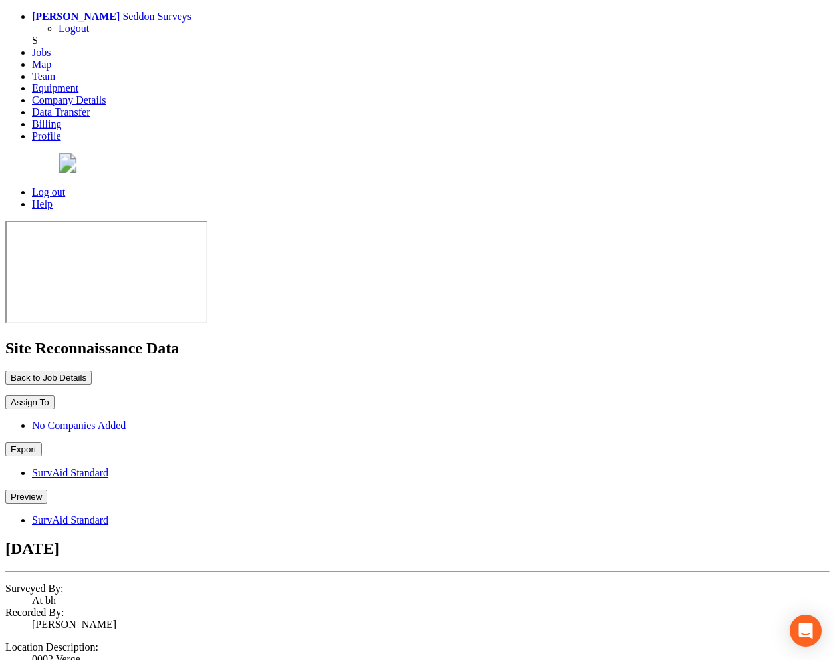
click at [47, 489] on button "Preview" at bounding box center [26, 496] width 42 height 14
click at [108, 514] on link "SurvAid Standard" at bounding box center [70, 519] width 76 height 11
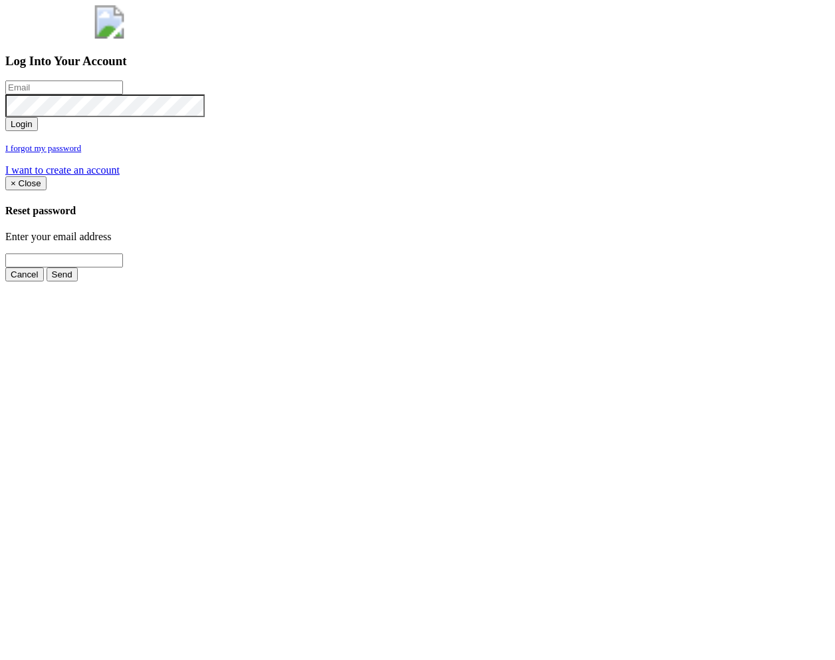
click at [123, 94] on input "email" at bounding box center [64, 87] width 118 height 14
type input "[PERSON_NAME][EMAIL_ADDRESS][PERSON_NAME][DOMAIN_NAME]"
click at [38, 131] on button "Login" at bounding box center [21, 124] width 33 height 14
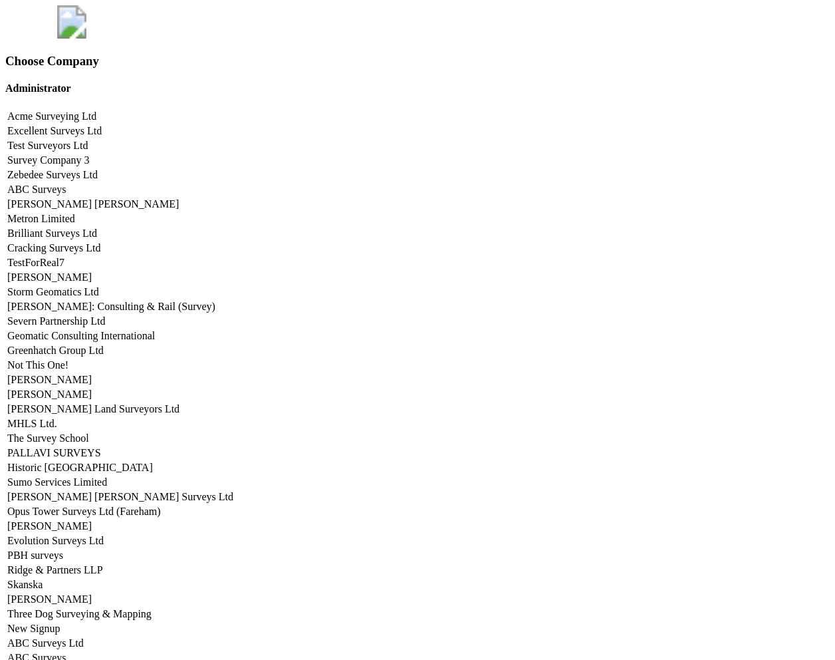
scroll to position [5665, 0]
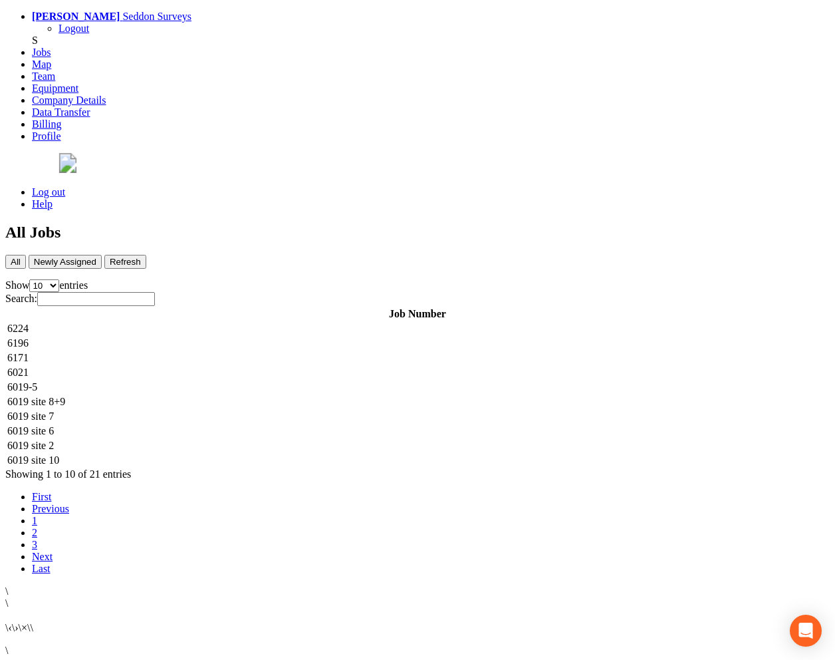
click at [289, 322] on td "6224" at bounding box center [418, 328] width 822 height 13
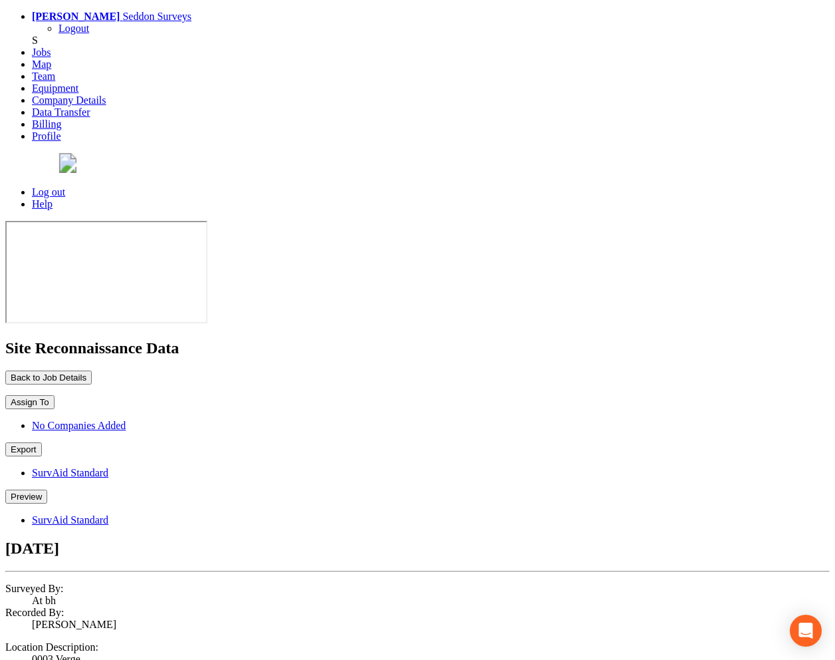
click at [47, 489] on button "Preview" at bounding box center [26, 496] width 42 height 14
click at [108, 514] on link "SurvAid Standard" at bounding box center [70, 519] width 76 height 11
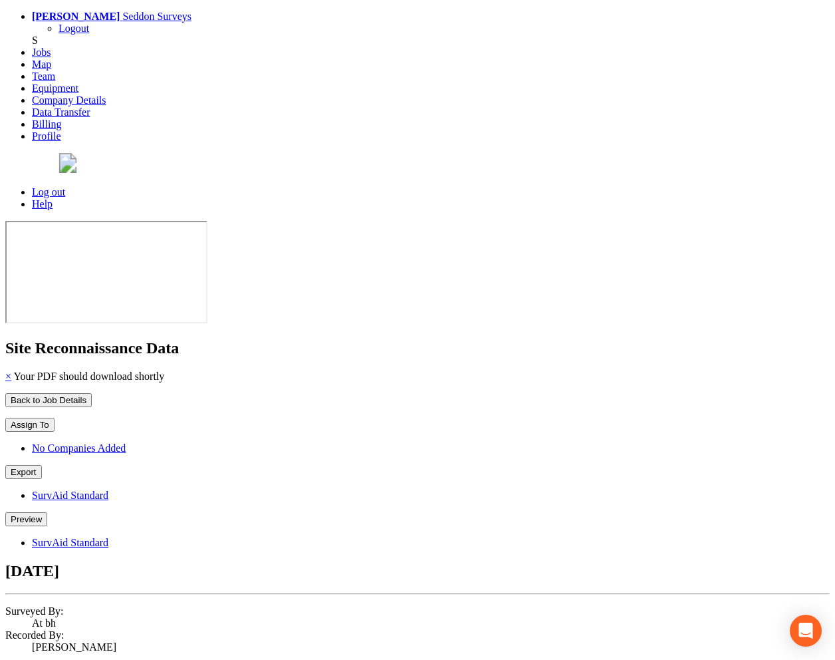
click at [47, 512] on button "Preview" at bounding box center [26, 519] width 42 height 14
click at [108, 537] on link "SurvAid Standard" at bounding box center [70, 542] width 76 height 11
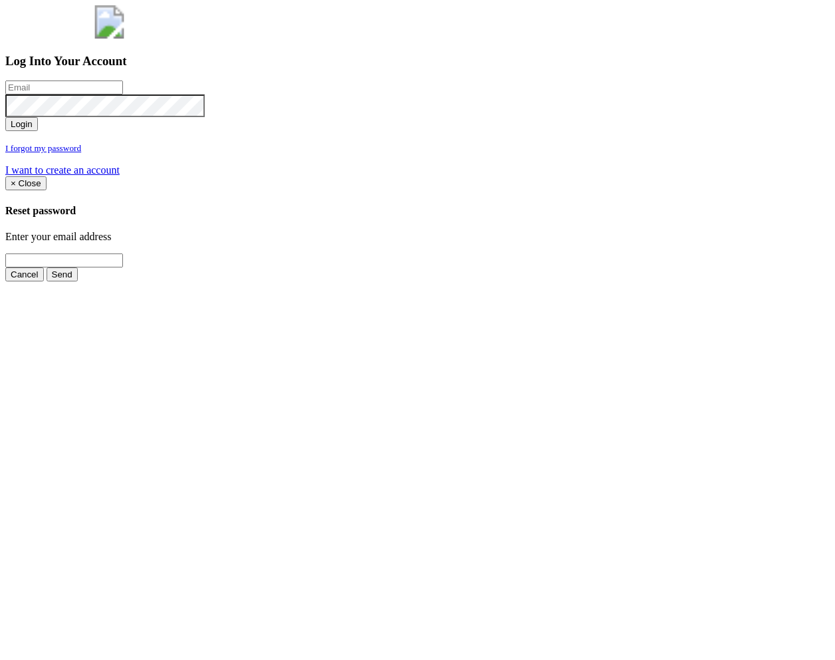
click at [123, 94] on input "email" at bounding box center [64, 87] width 118 height 14
type input "a@[DOMAIN_NAME]"
click at [5, 117] on button "Login" at bounding box center [21, 124] width 33 height 14
